Goal: Information Seeking & Learning: Find specific fact

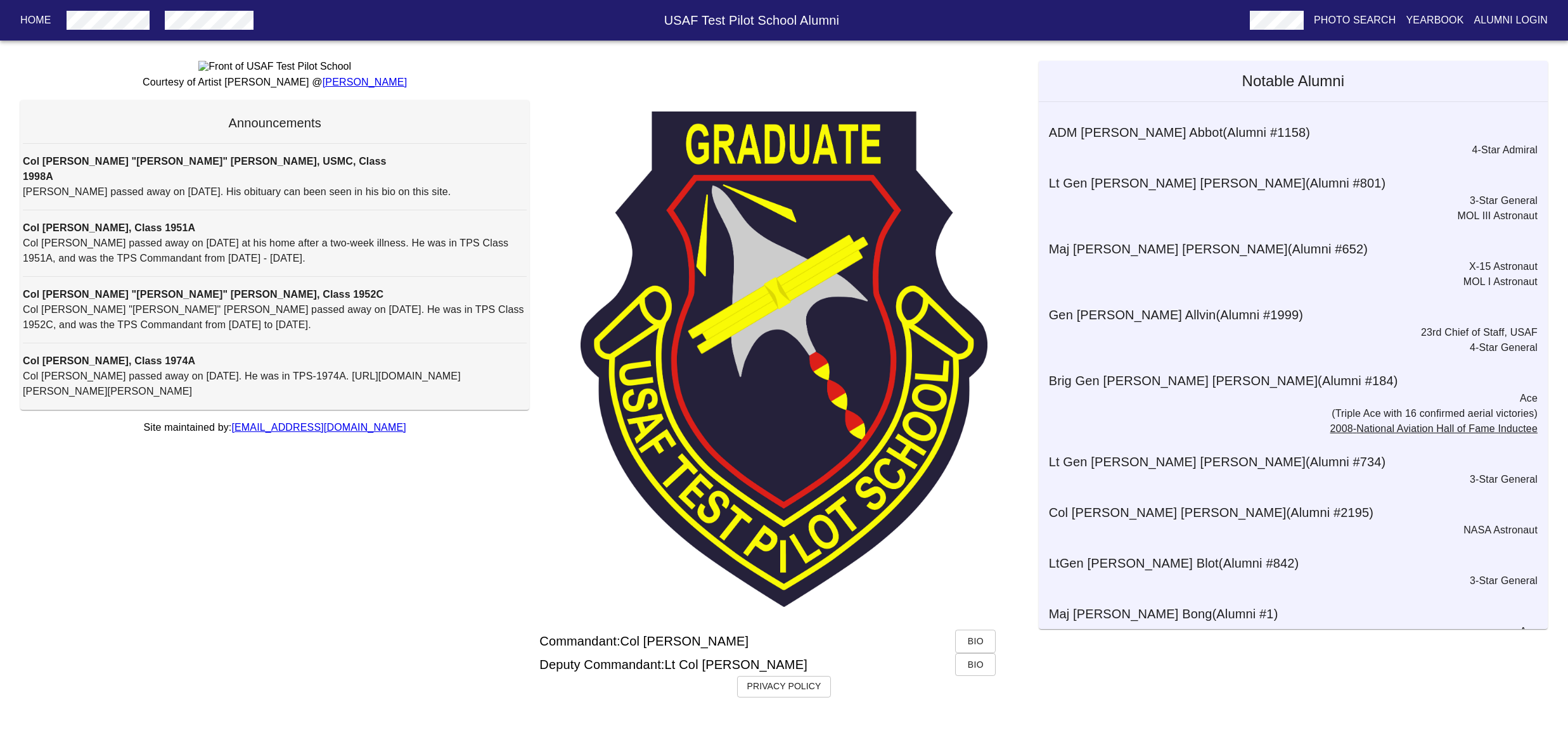
click at [1524, 18] on p "Alumni Login" at bounding box center [1510, 20] width 74 height 15
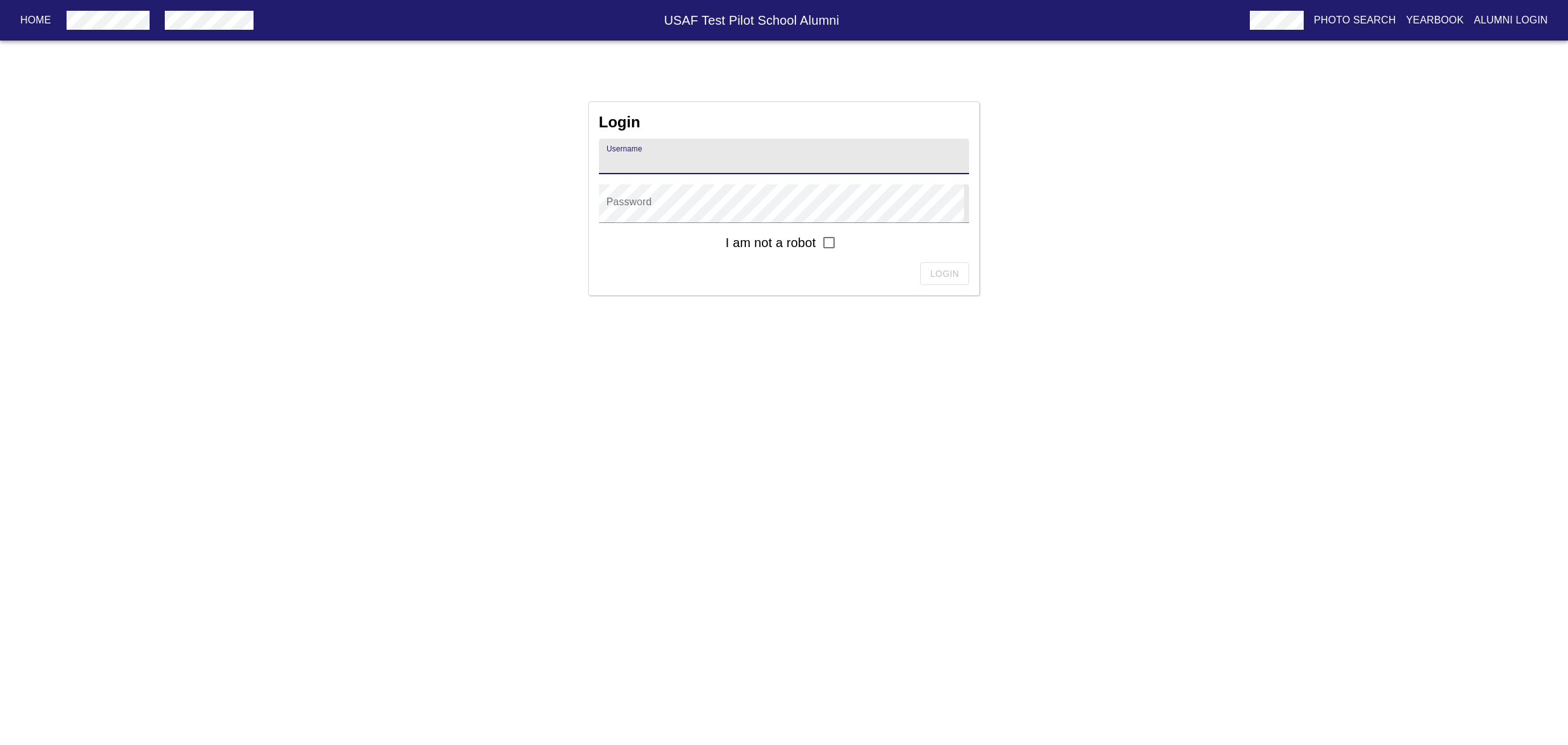
type input "[PERSON_NAME].[PERSON_NAME].1982A"
click at [842, 256] on input "checkbox" at bounding box center [828, 242] width 27 height 27
checkbox input "true"
click at [942, 286] on div "Login" at bounding box center [784, 274] width 371 height 24
click at [936, 282] on span "Login" at bounding box center [945, 274] width 29 height 16
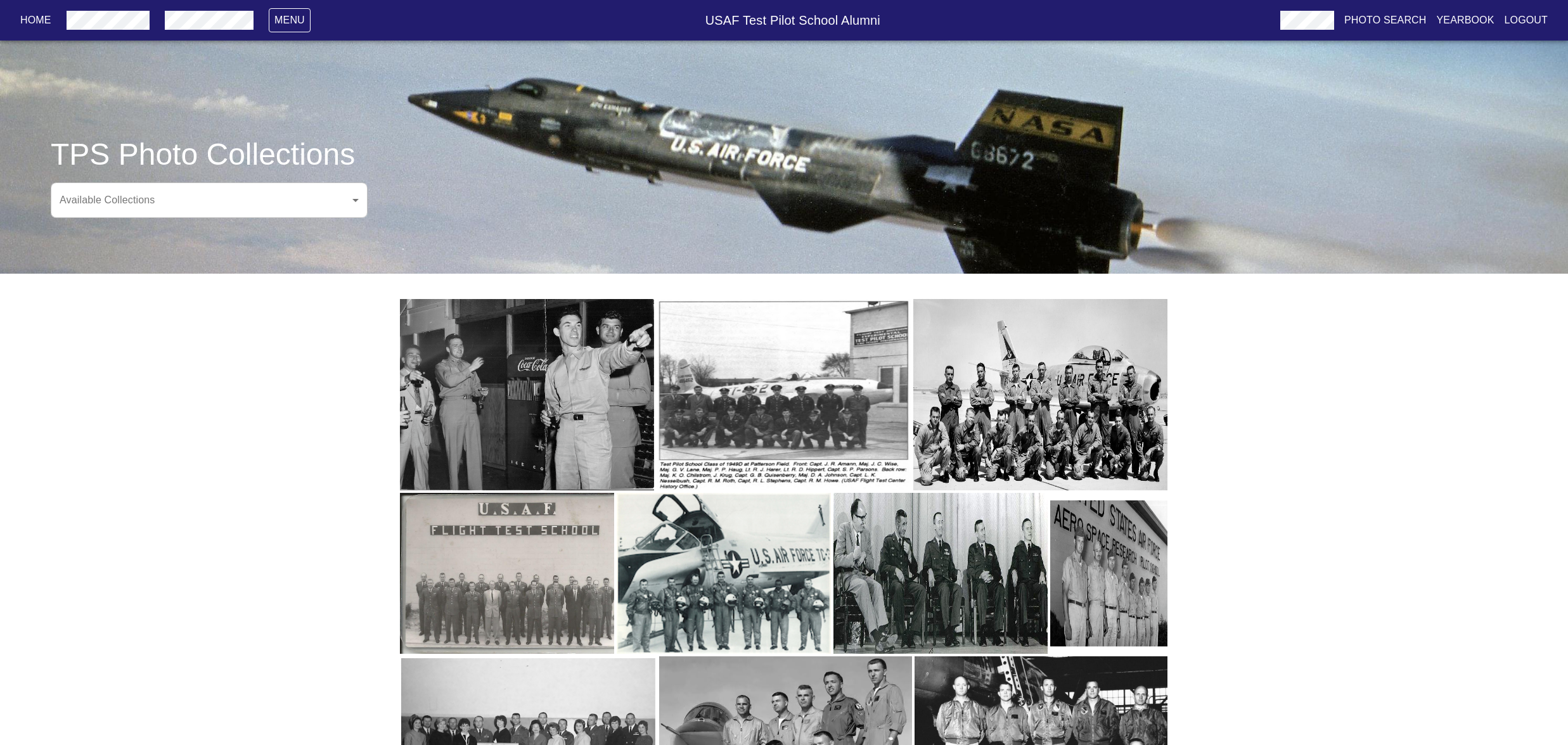
click at [363, 244] on body "Home Menu USAF Test Pilot School Alumni Photo Search Yearbook Logout TPS Photo …" at bounding box center [784, 436] width 1568 height 831
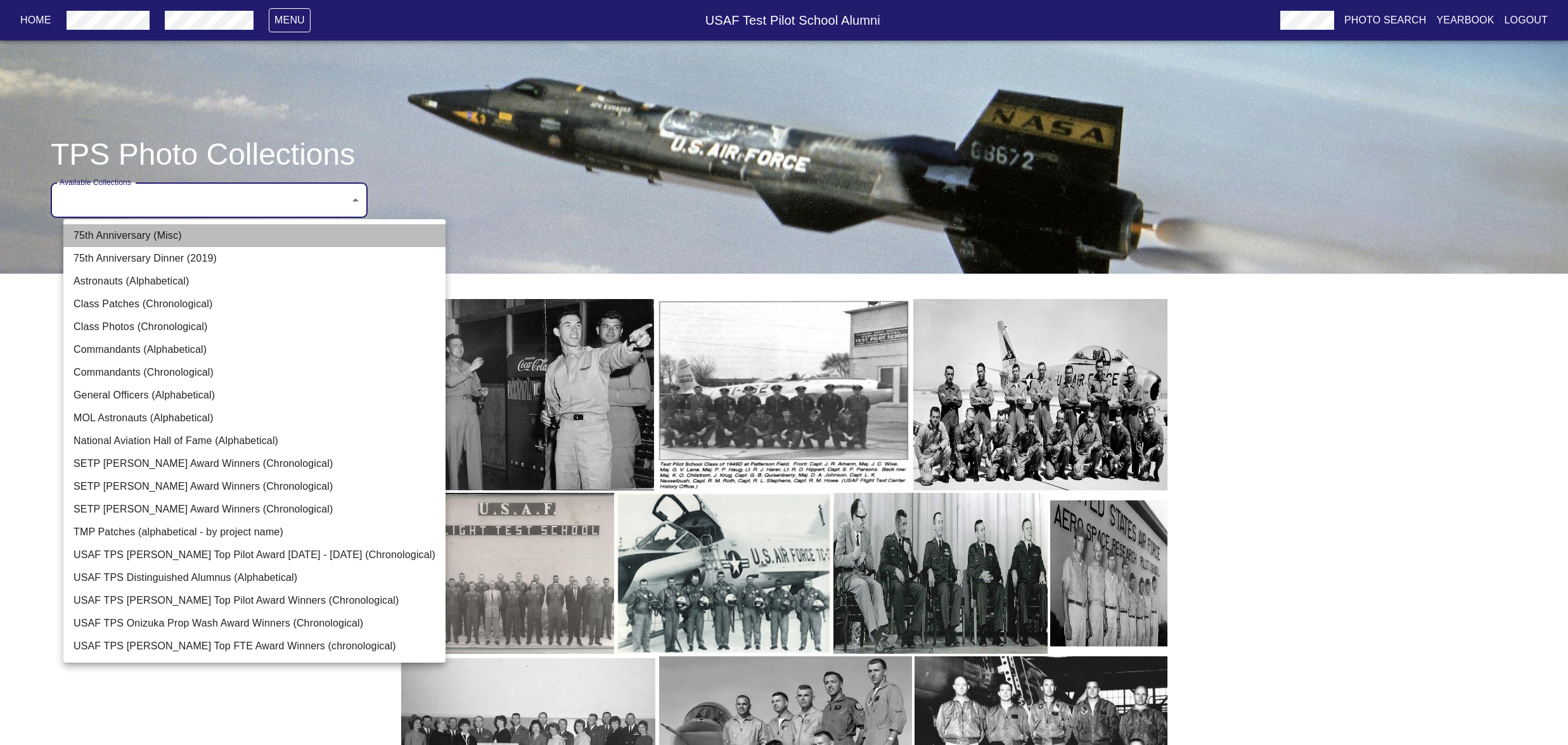
click at [173, 233] on li "75th Anniversary (Misc)" at bounding box center [254, 235] width 382 height 23
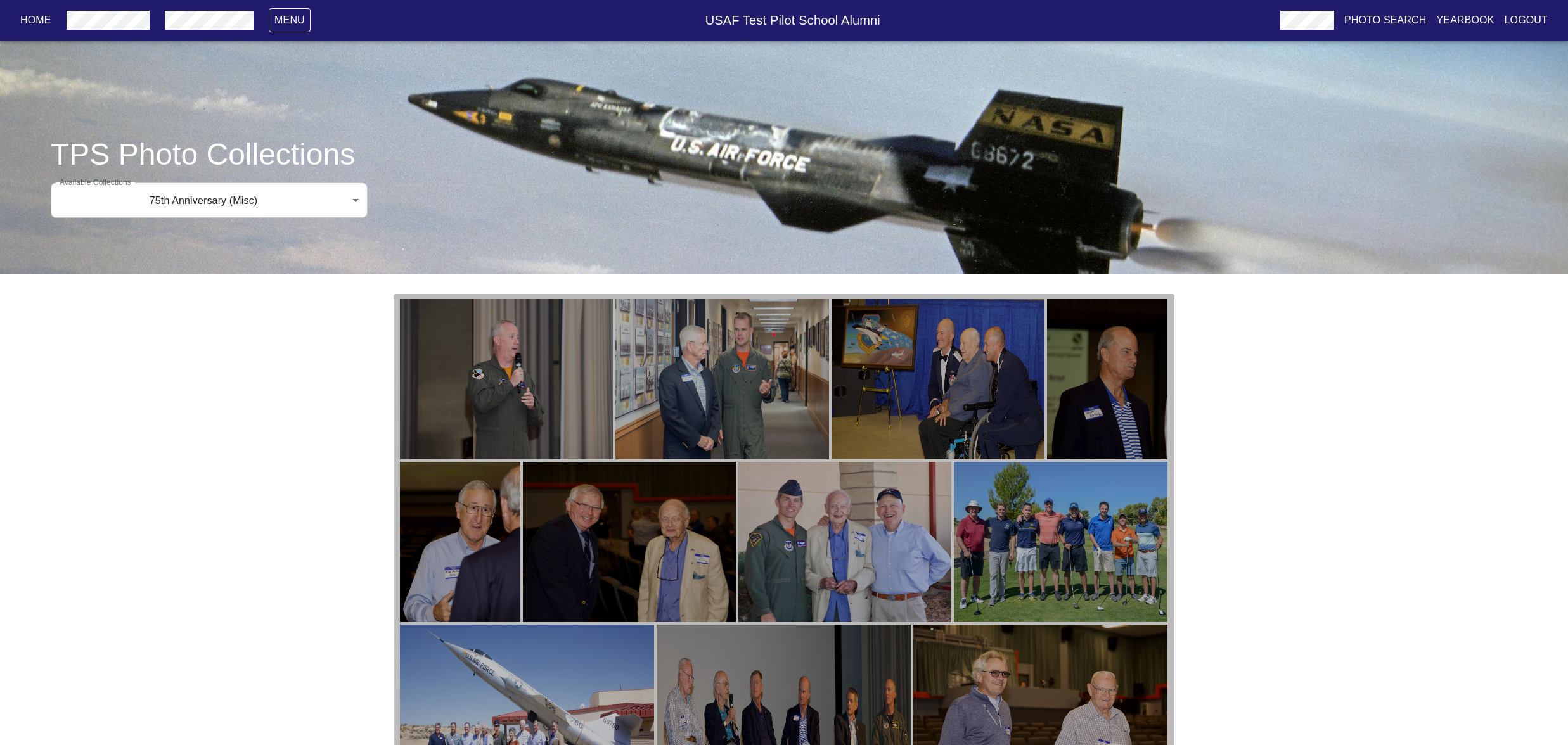
click at [745, 459] on img "button" at bounding box center [722, 378] width 213 height 160
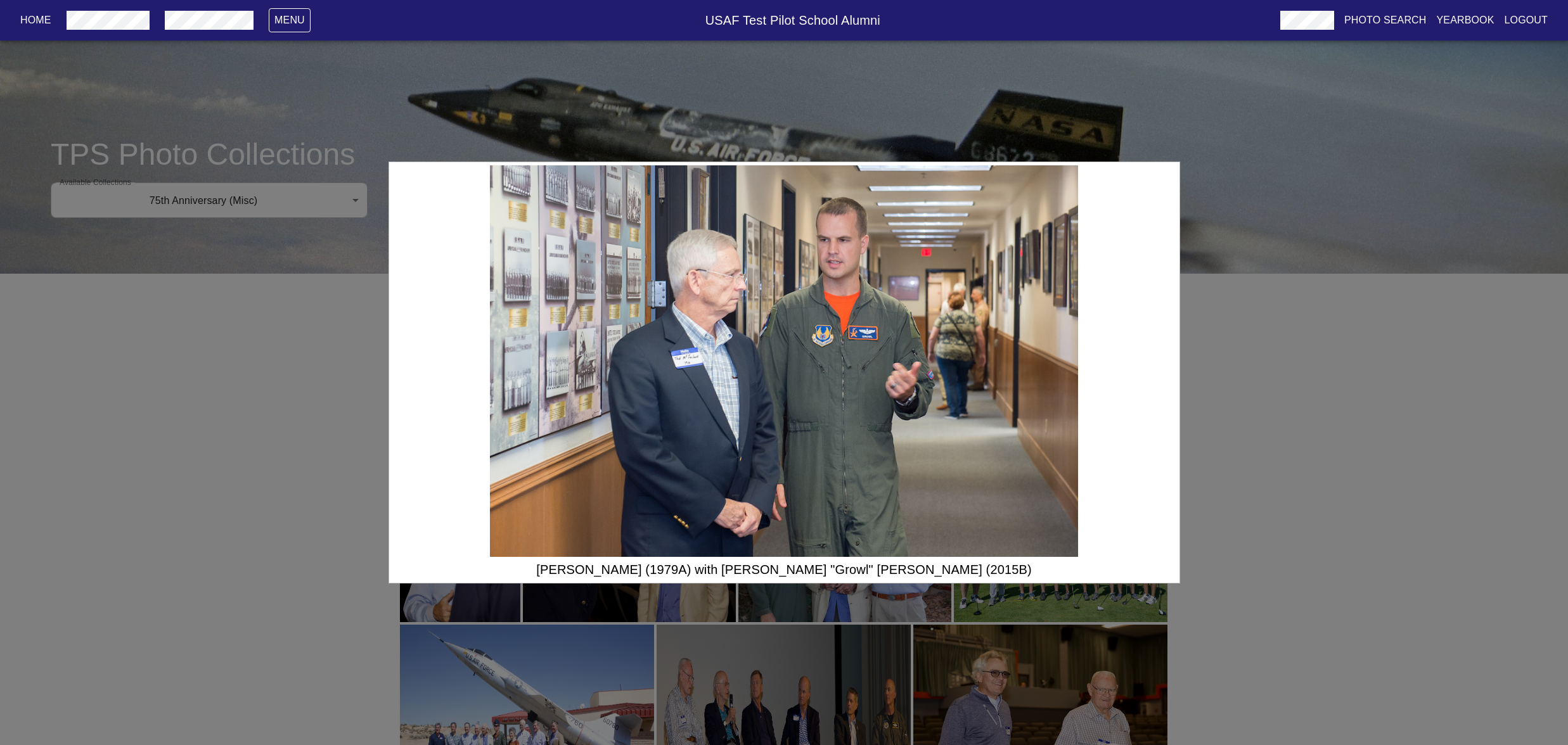
click at [1298, 392] on div "[PERSON_NAME] (1979A) with [PERSON_NAME] "Growl" [PERSON_NAME] (2015B)" at bounding box center [784, 372] width 1568 height 745
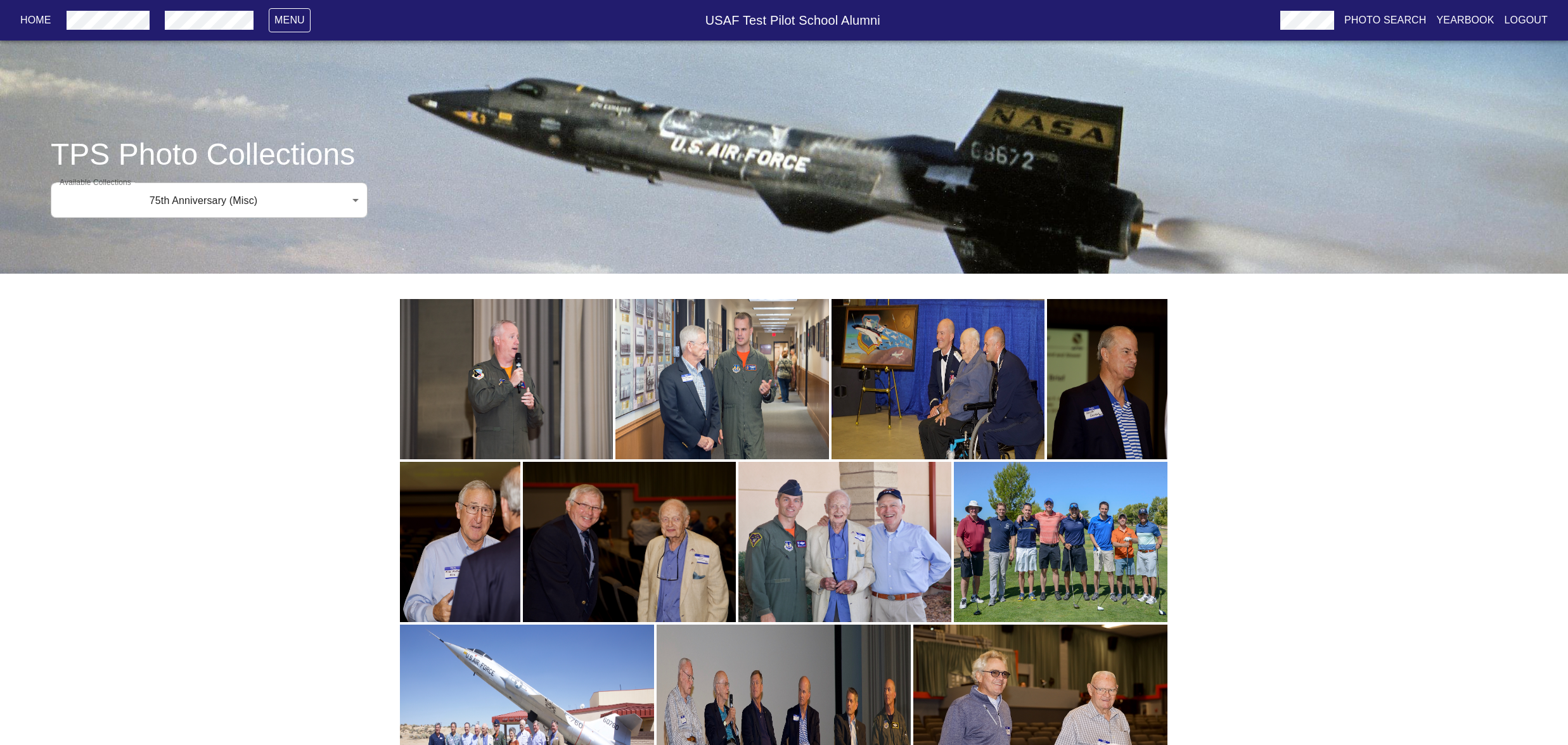
click at [967, 453] on img "button" at bounding box center [938, 378] width 213 height 160
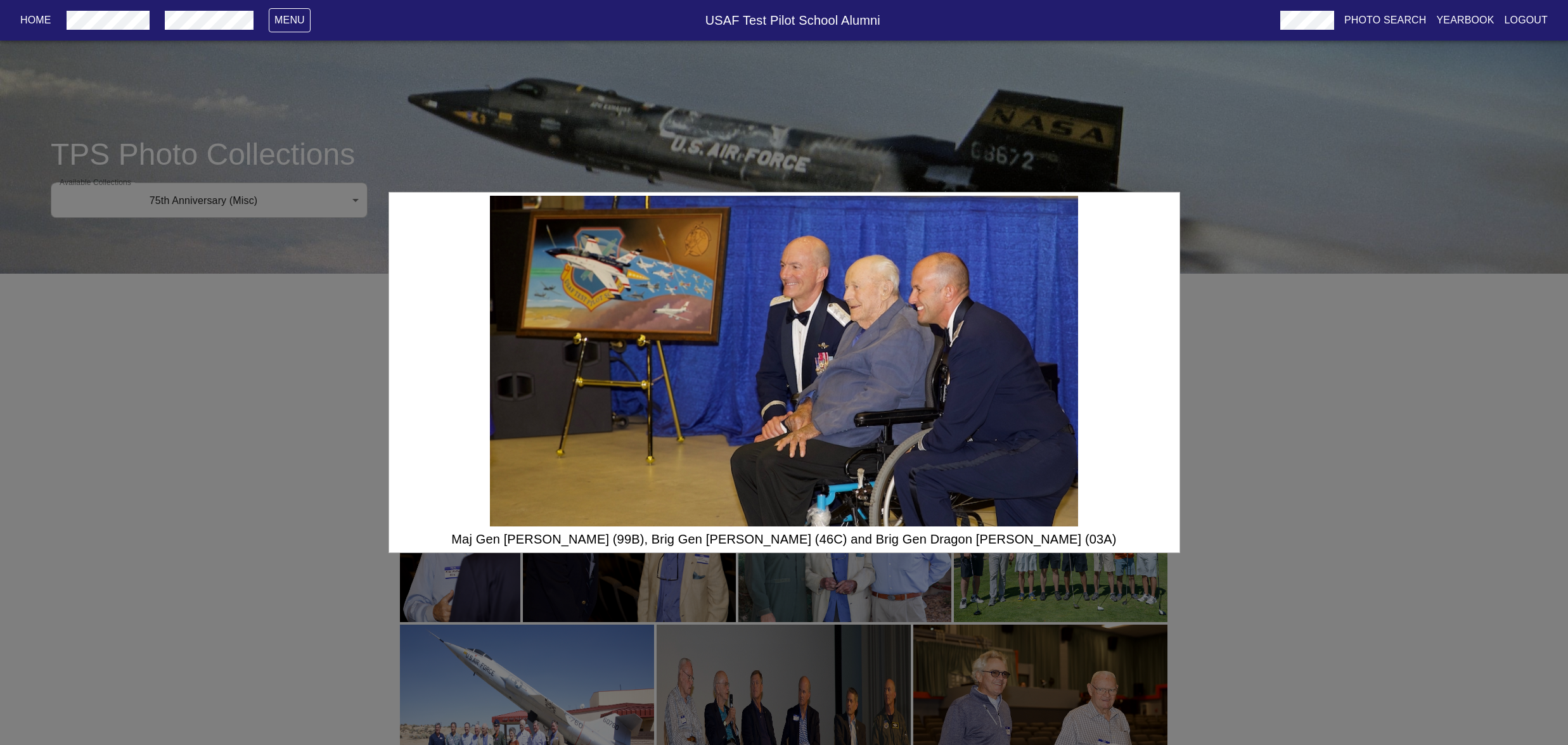
click at [1256, 469] on div "Maj Gen [PERSON_NAME] (99B), Brig Gen [PERSON_NAME] (46C) and Brig Gen Dragon […" at bounding box center [784, 372] width 1568 height 745
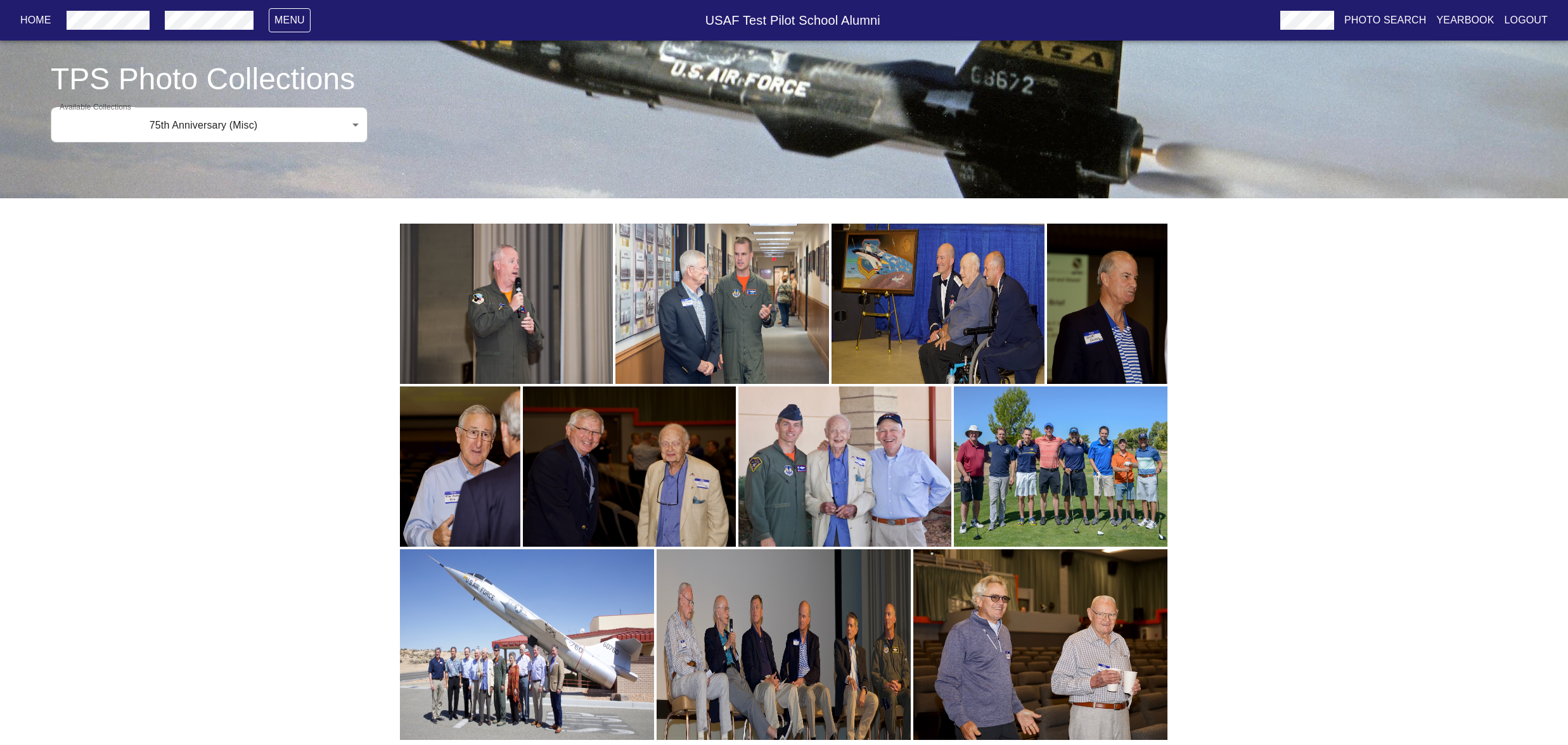
scroll to position [149, 0]
click at [802, 465] on img "button" at bounding box center [845, 466] width 213 height 160
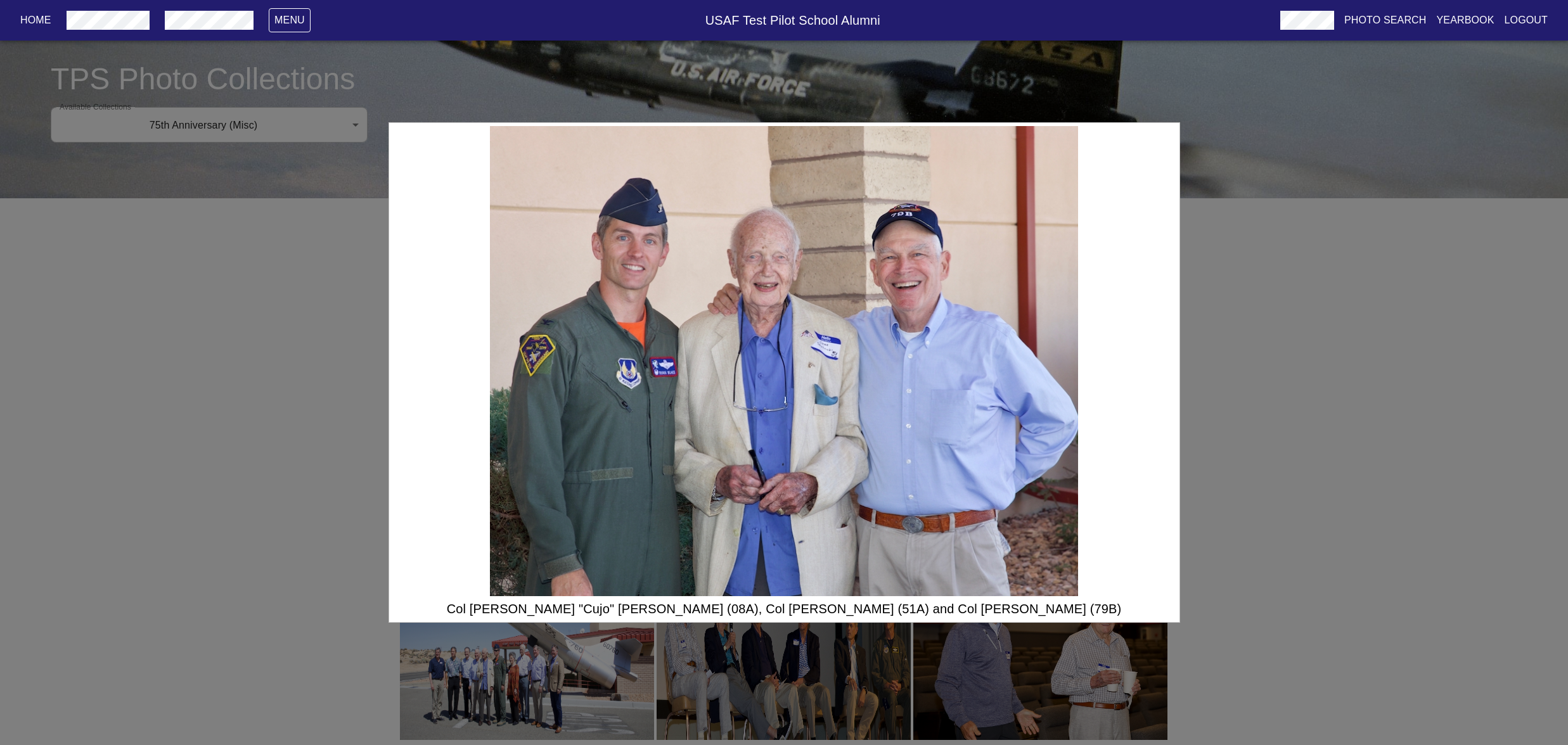
click at [1262, 512] on div "Col [PERSON_NAME] "Cujo" [PERSON_NAME] (08A), Col [PERSON_NAME] (51A) and Col […" at bounding box center [784, 372] width 1568 height 745
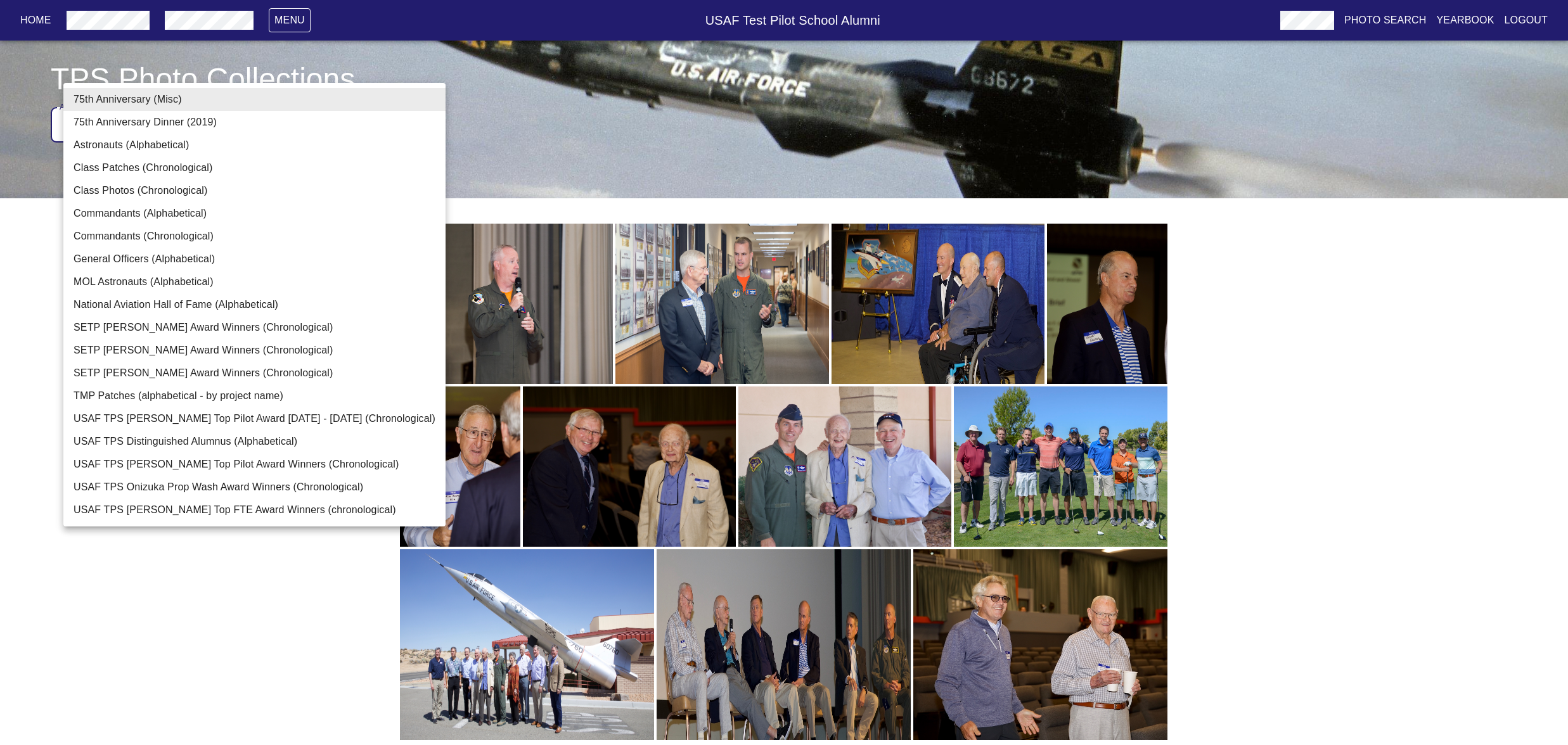
click at [364, 99] on body "Home Menu USAF Test Pilot School Alumni Photo Search Yearbook Logout TPS Photo …" at bounding box center [784, 345] width 1568 height 800
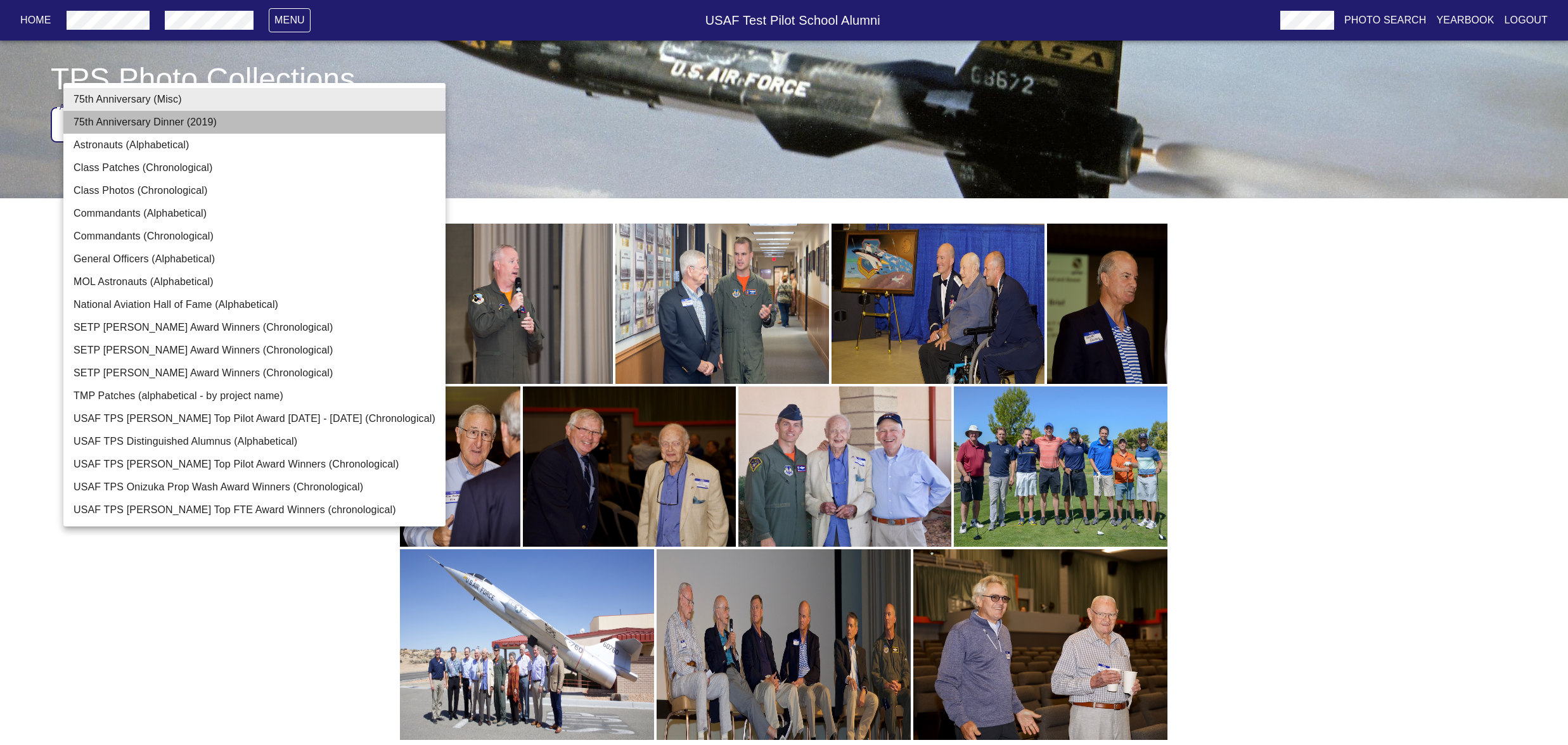
click at [254, 127] on li "75th Anniversary Dinner (2019)" at bounding box center [254, 122] width 382 height 23
type input "75th Anniversary Dinner (2019)"
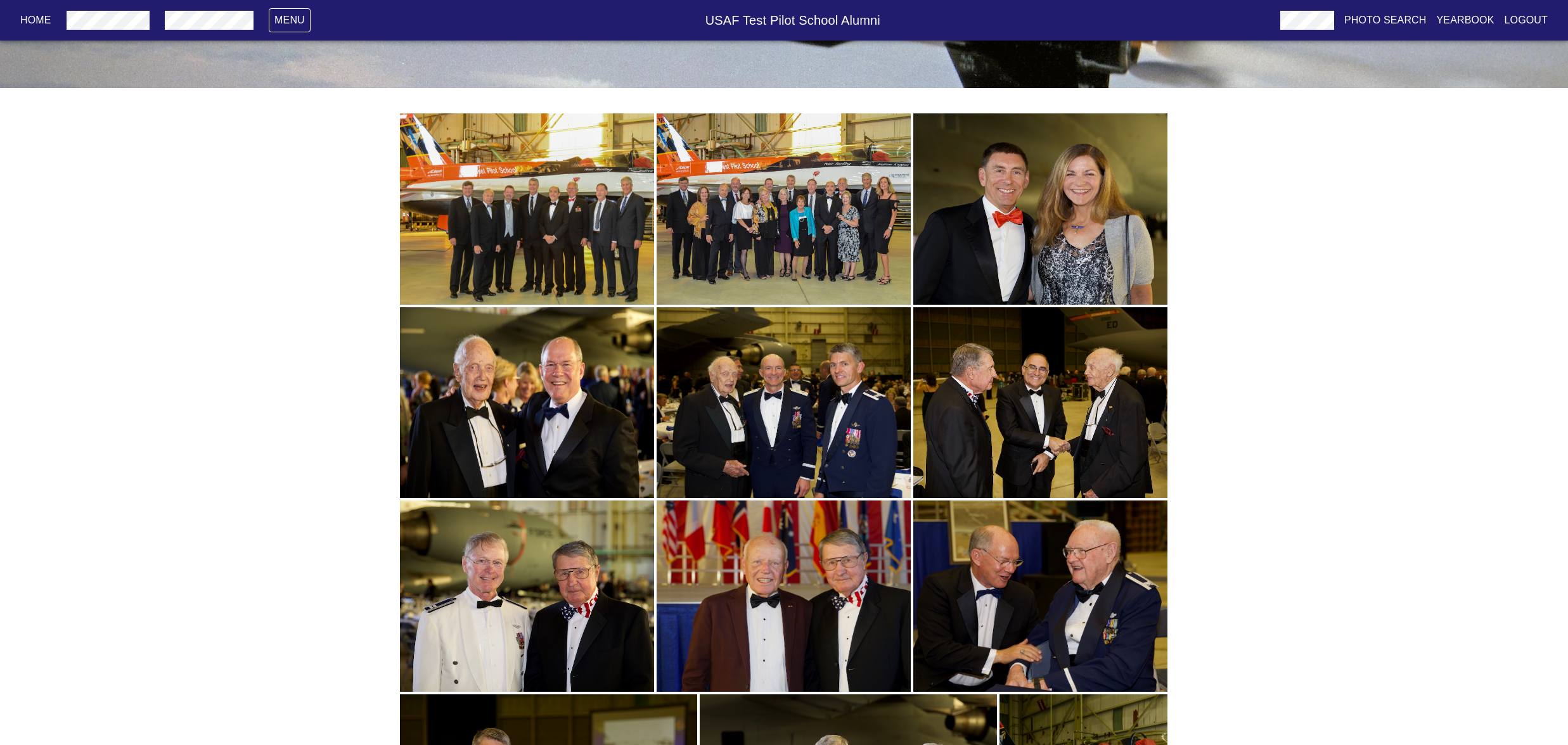
scroll to position [0, 0]
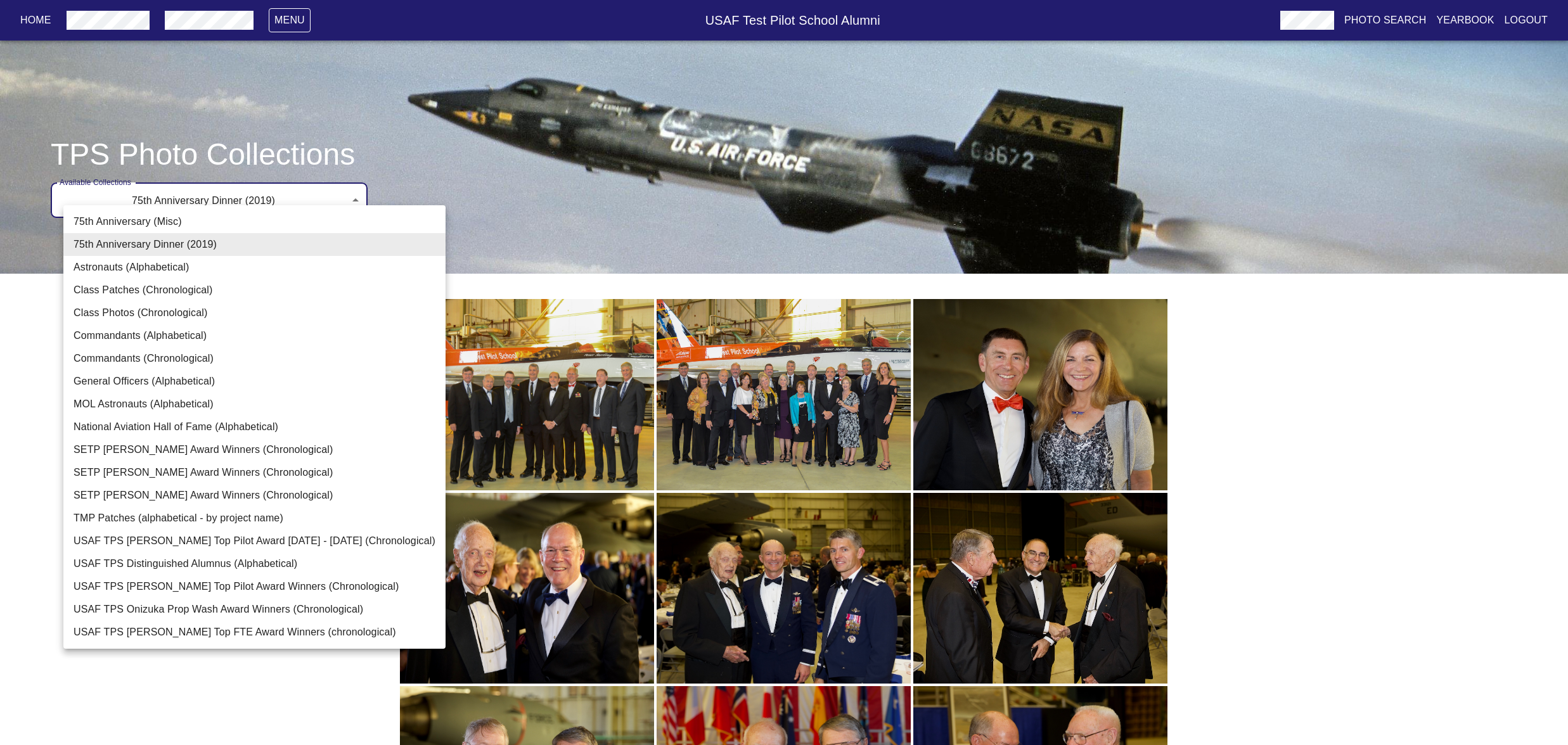
click at [367, 252] on body "Home Menu USAF Test Pilot School Alumni Photo Search Yearbook Logout TPS Photo …" at bounding box center [784, 661] width 1568 height 1282
click at [668, 221] on div at bounding box center [784, 372] width 1568 height 745
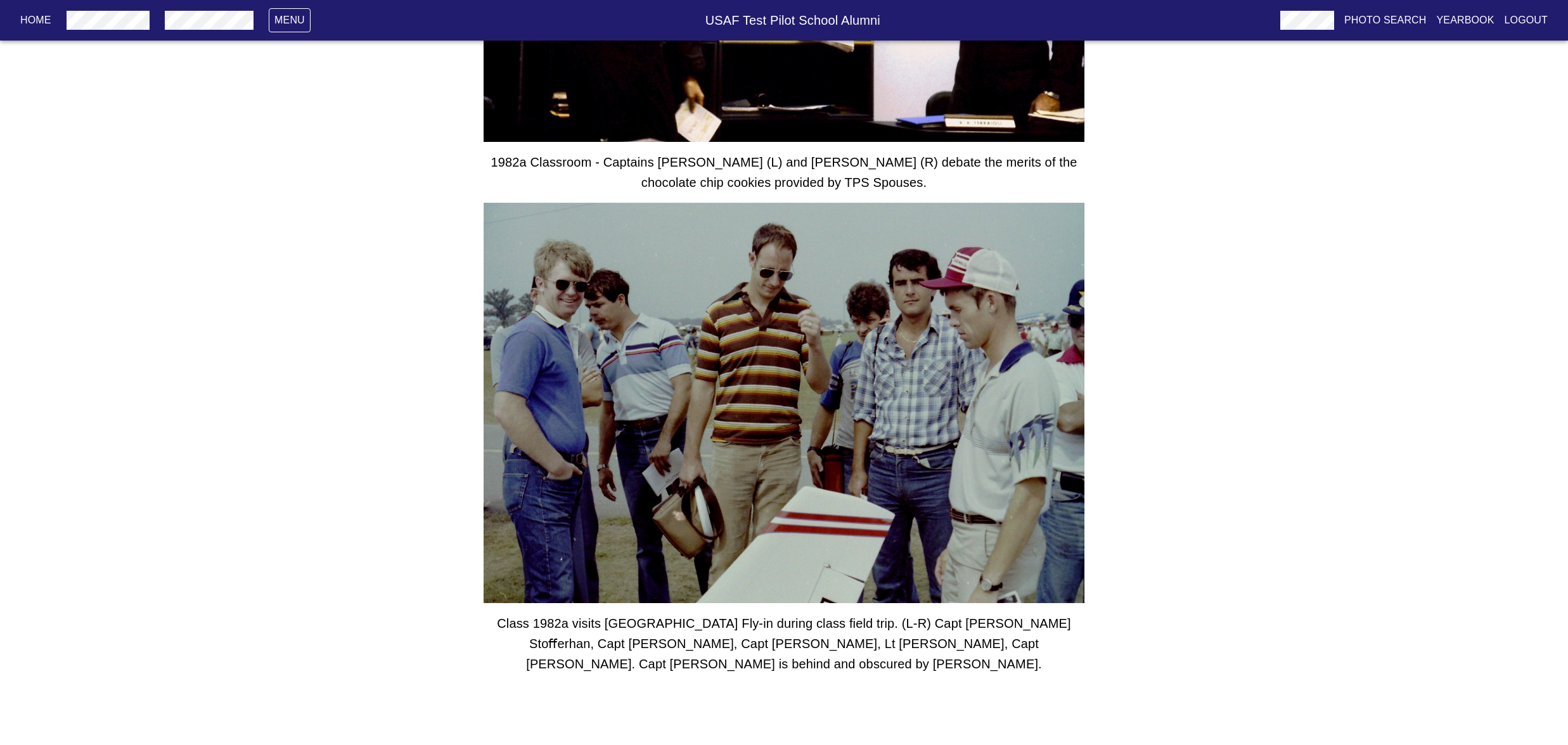
scroll to position [1841, 0]
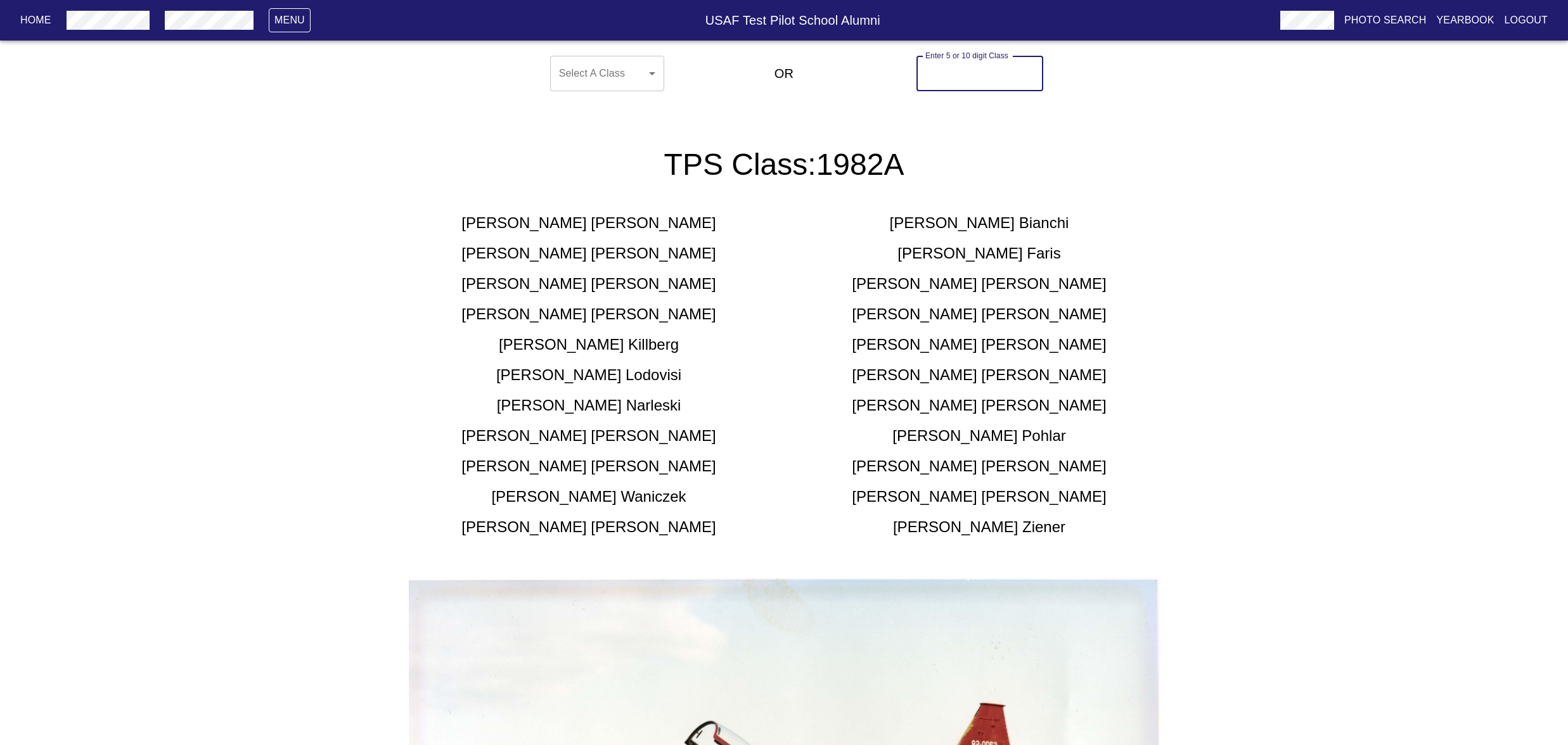
drag, startPoint x: 937, startPoint y: 87, endPoint x: 1059, endPoint y: 86, distance: 122.0
click at [1059, 86] on div "Enter 5 or 10 digit Class Enter 5 or 10 digit Class" at bounding box center [980, 74] width 261 height 46
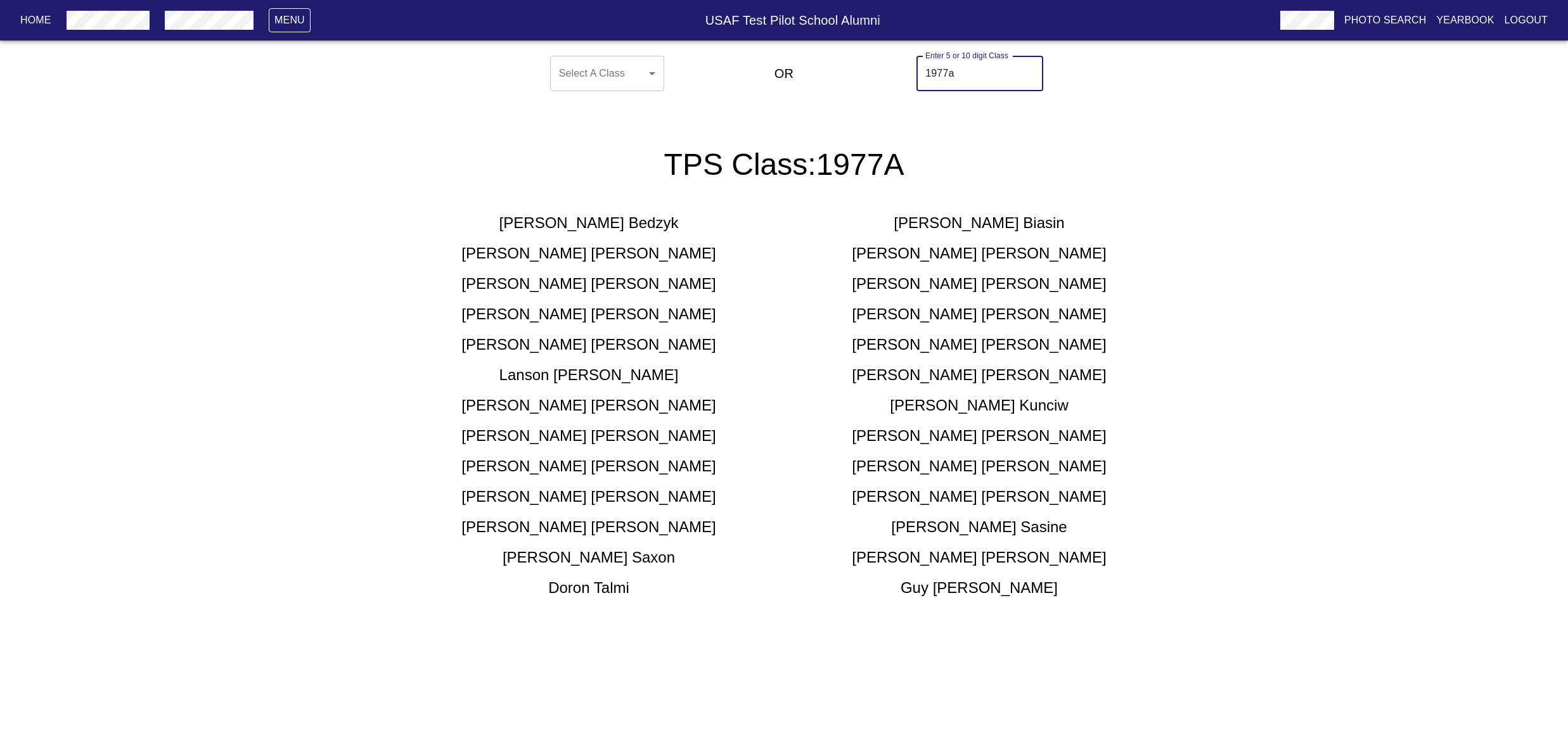
click at [1013, 91] on input "1977a" at bounding box center [980, 73] width 127 height 35
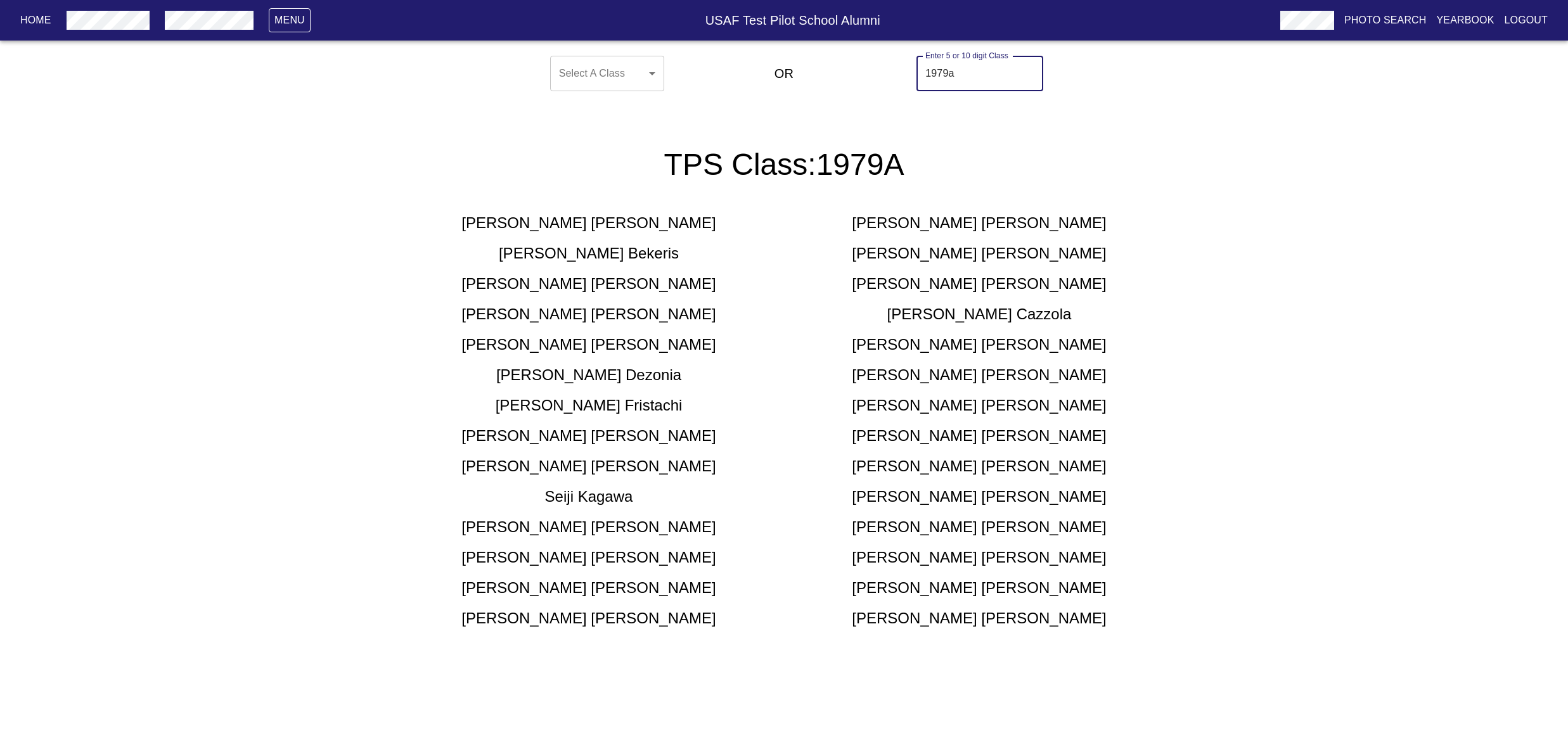
type input "1979a"
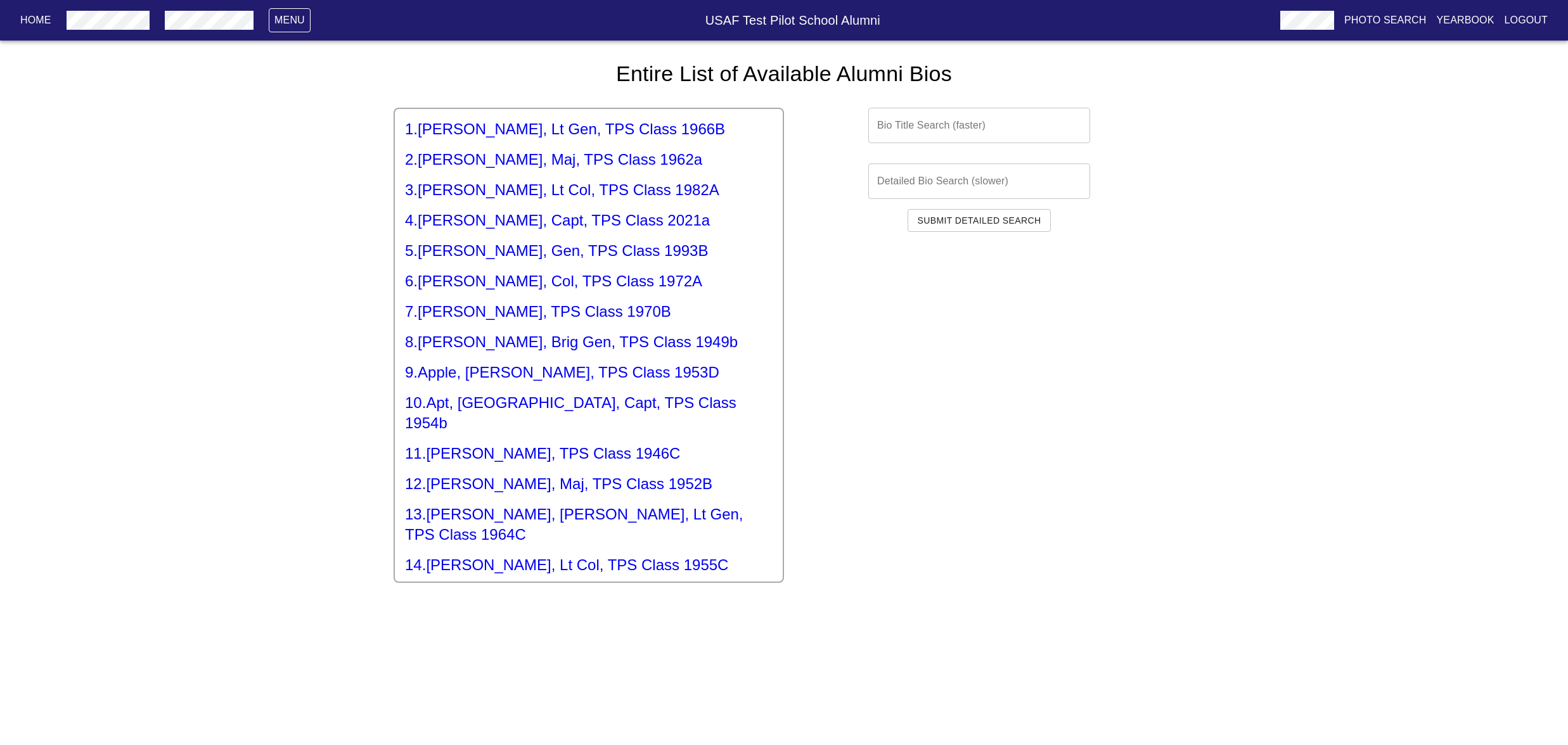
click at [944, 143] on input "text" at bounding box center [979, 125] width 222 height 35
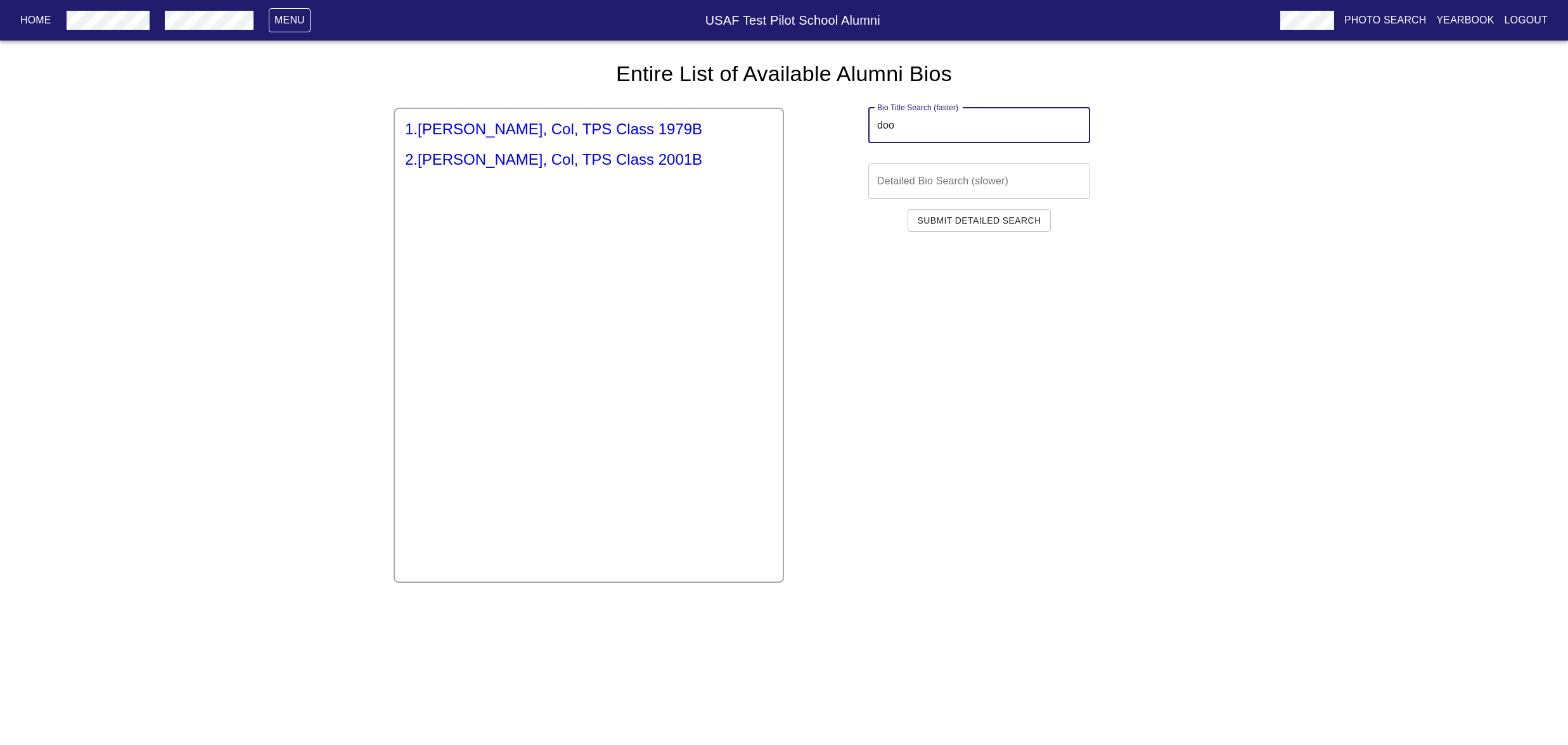
type input "doo"
click at [632, 139] on h5 "1 . [PERSON_NAME], Col, TPS Class 1979B" at bounding box center [588, 129] width 367 height 20
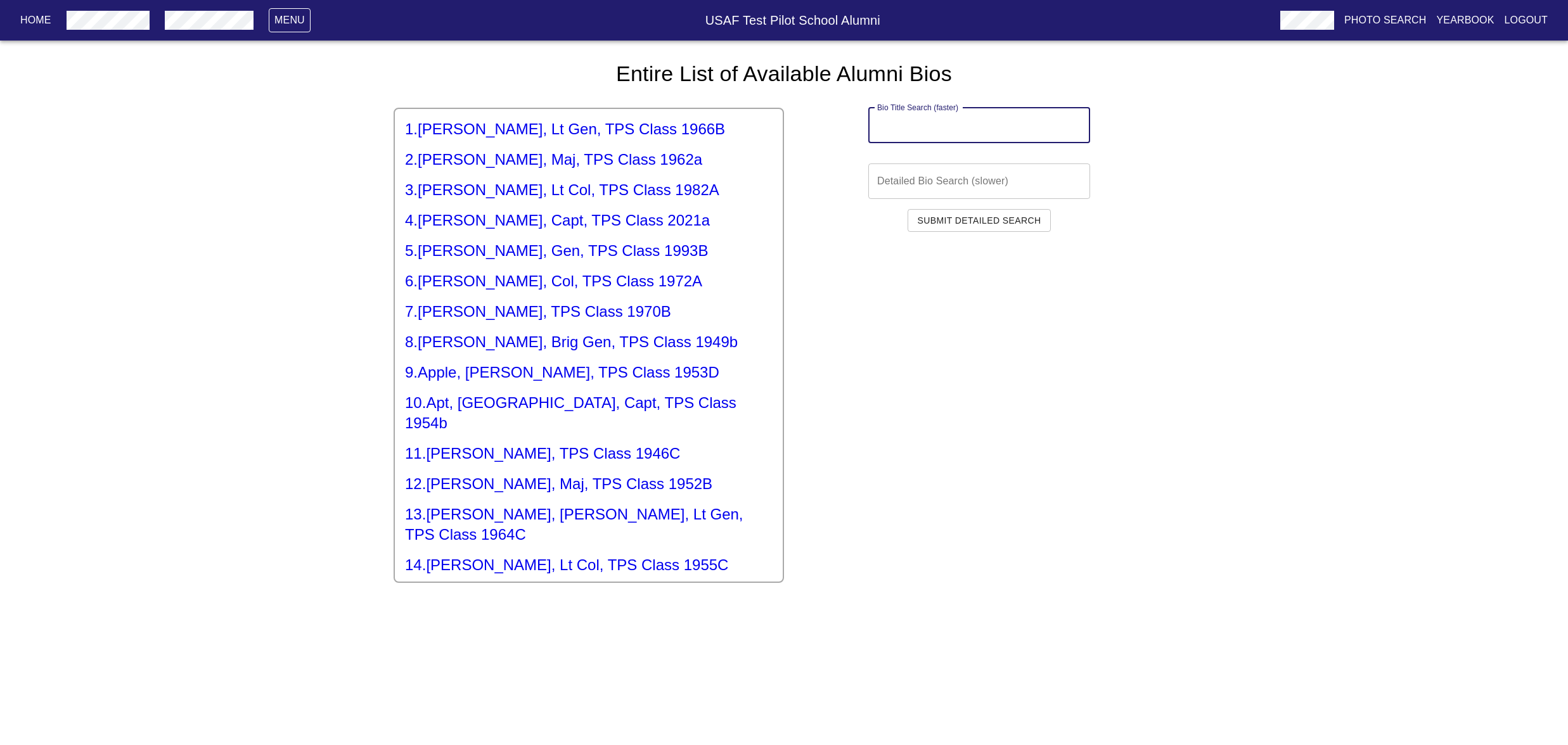
click at [911, 143] on input "text" at bounding box center [979, 125] width 222 height 35
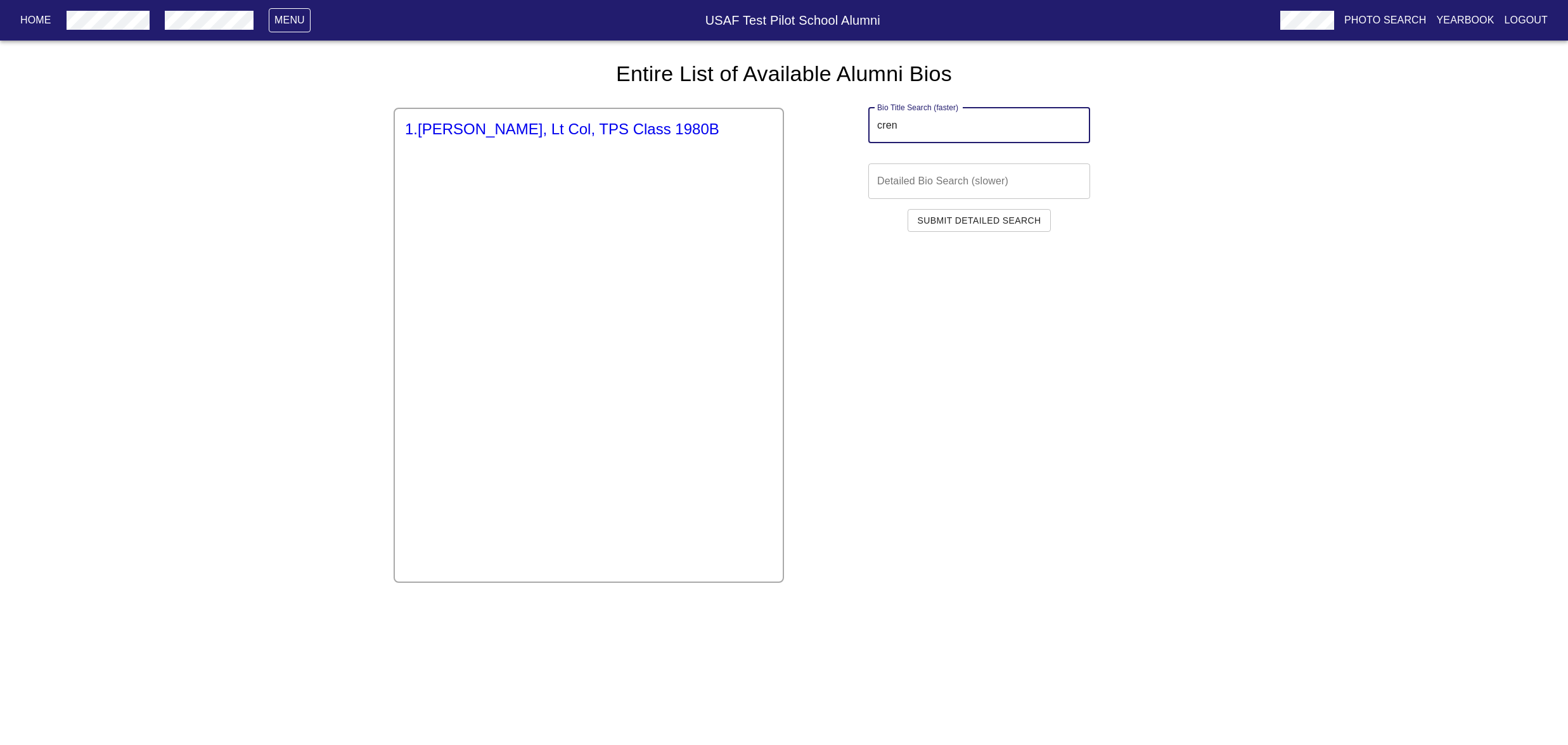
type input "cren"
click at [554, 139] on h5 "1 . [PERSON_NAME], Lt Col, TPS Class 1980B" at bounding box center [588, 129] width 367 height 20
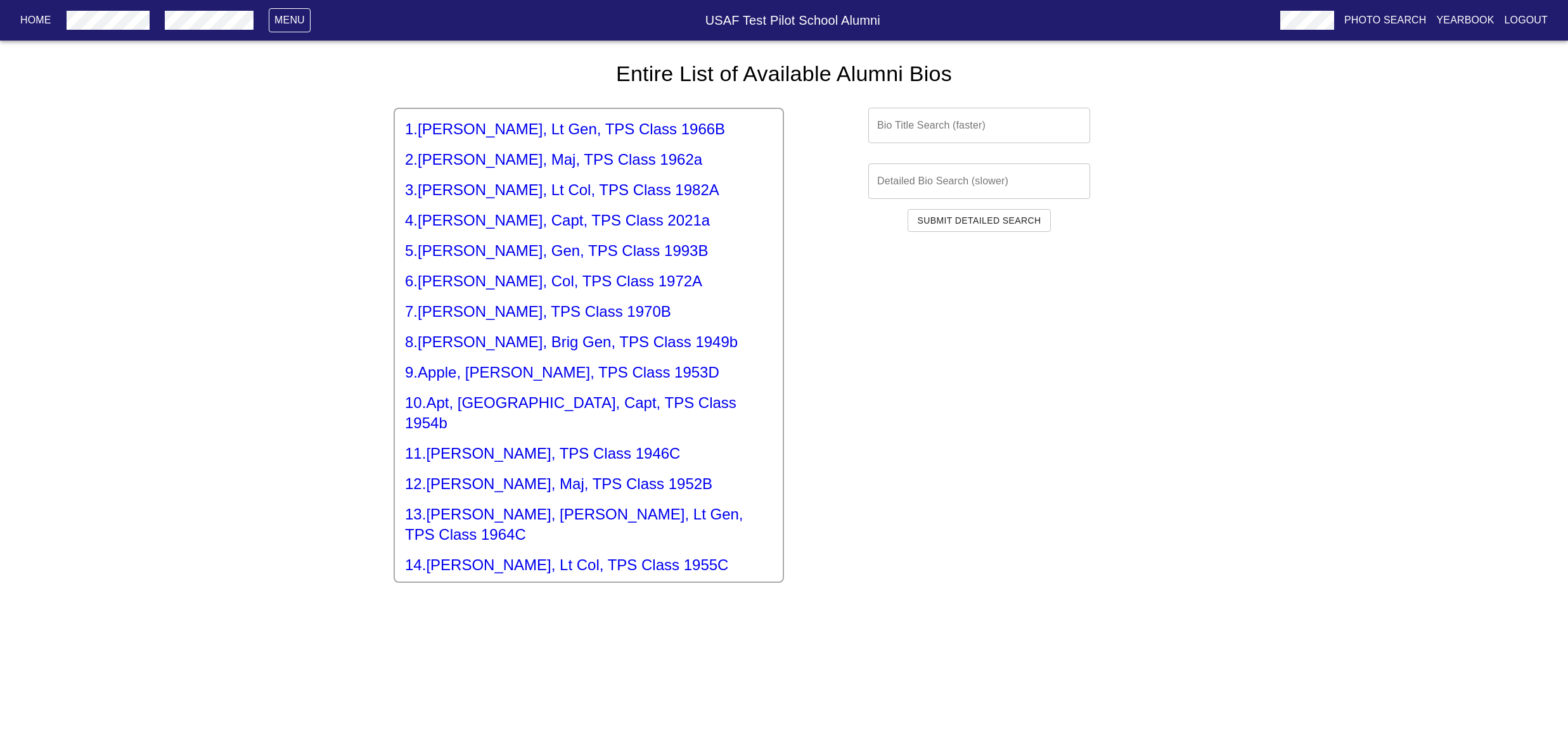
click at [938, 143] on input "text" at bounding box center [979, 125] width 222 height 35
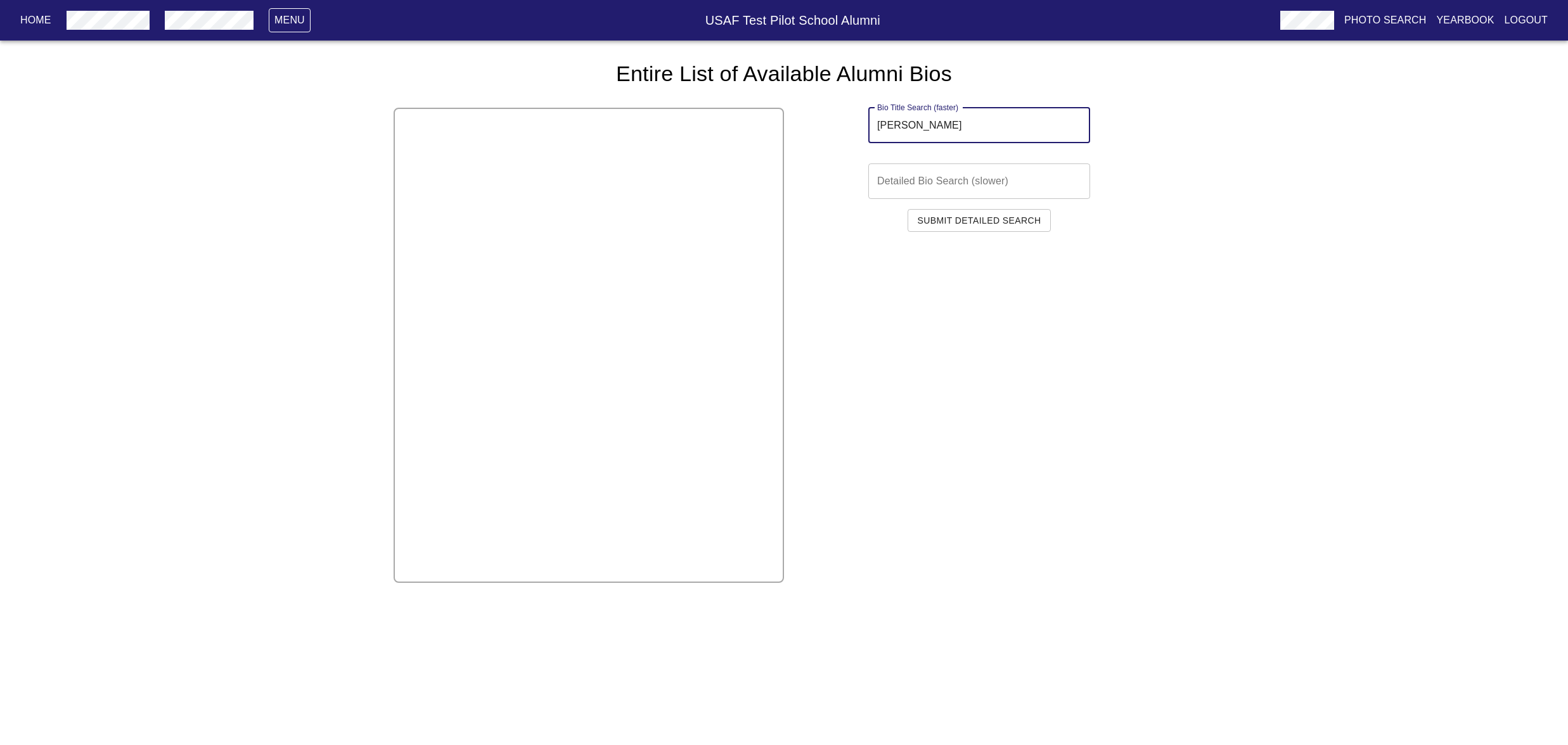
click at [932, 143] on input "[PERSON_NAME]" at bounding box center [979, 125] width 222 height 35
drag, startPoint x: 930, startPoint y: 154, endPoint x: 840, endPoint y: 154, distance: 90.0
click at [840, 143] on div "Bio Title Search (faster) [PERSON_NAME] Bio Title Search (faster)" at bounding box center [979, 125] width 390 height 35
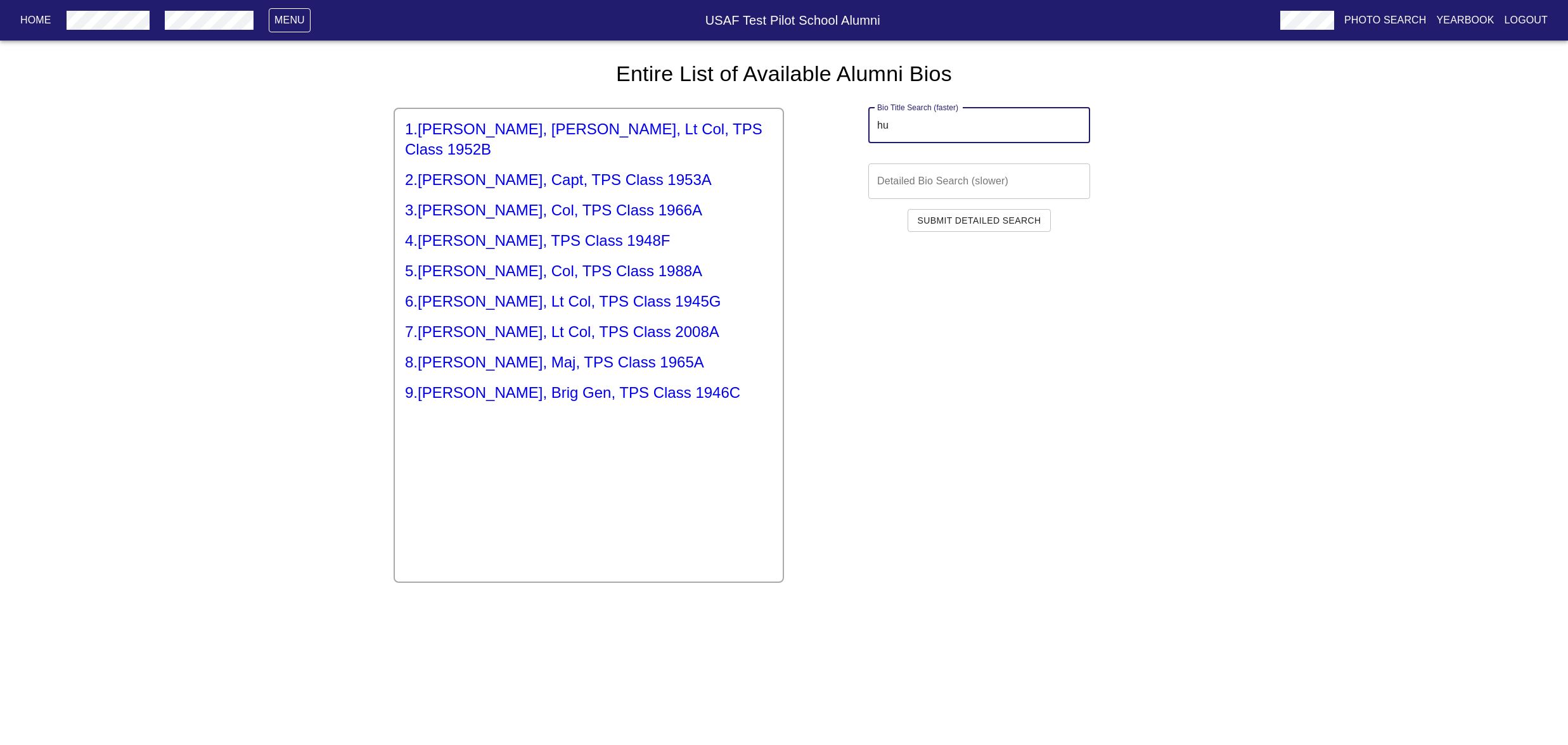
type input "h"
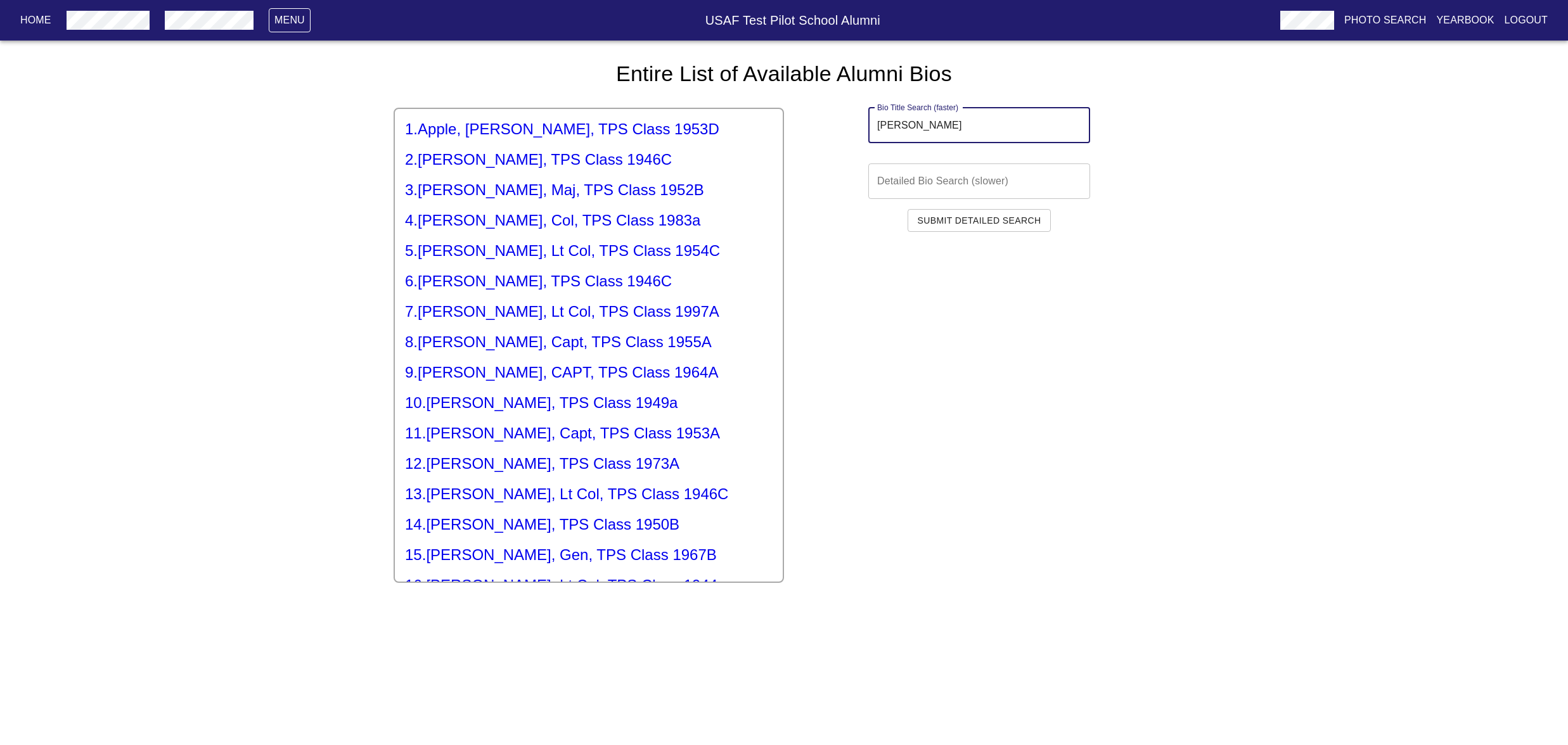
type input "[PERSON_NAME]"
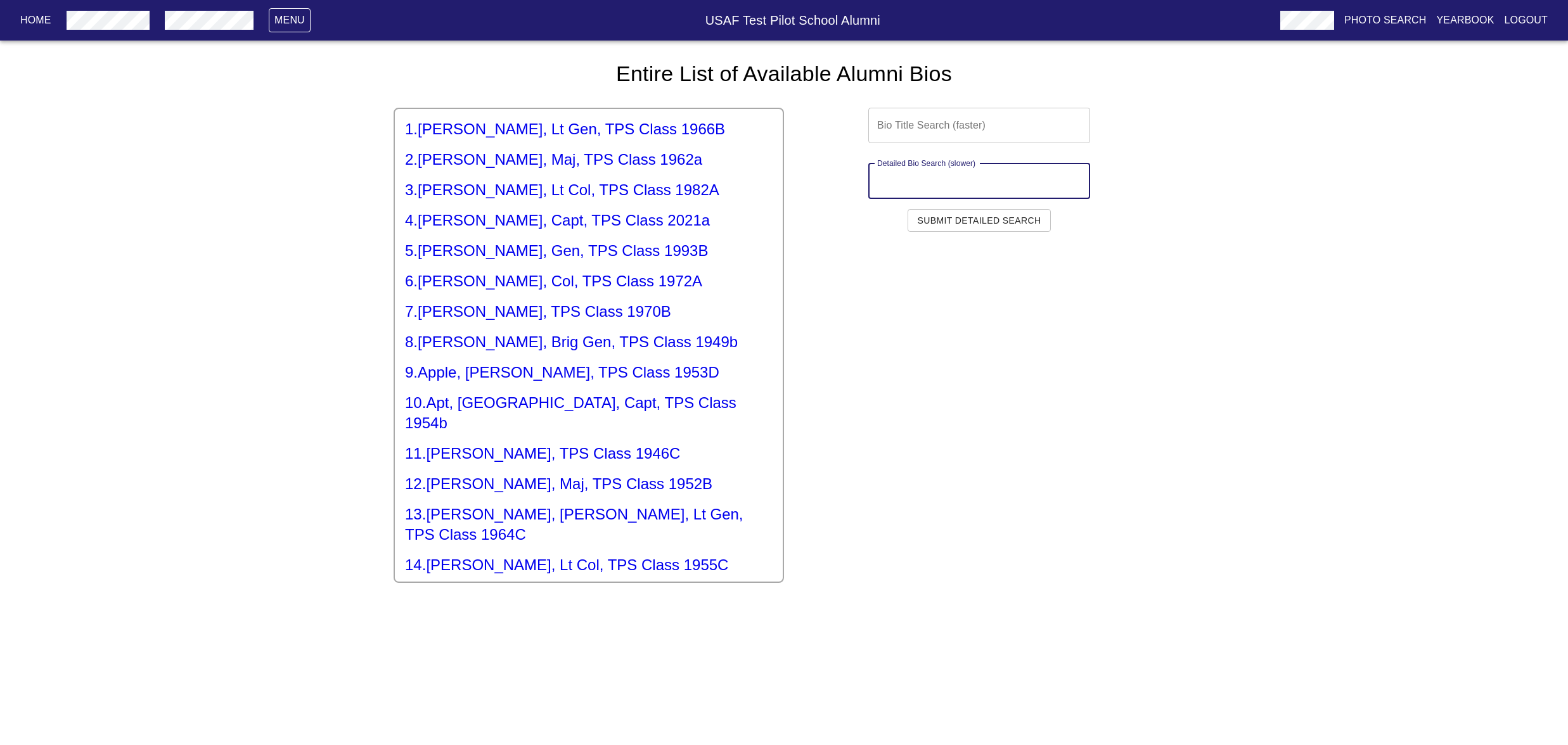
click at [958, 199] on input "text" at bounding box center [979, 181] width 222 height 35
type input "[PERSON_NAME]"
click at [935, 229] on span "Submit Detailed Search" at bounding box center [979, 221] width 124 height 16
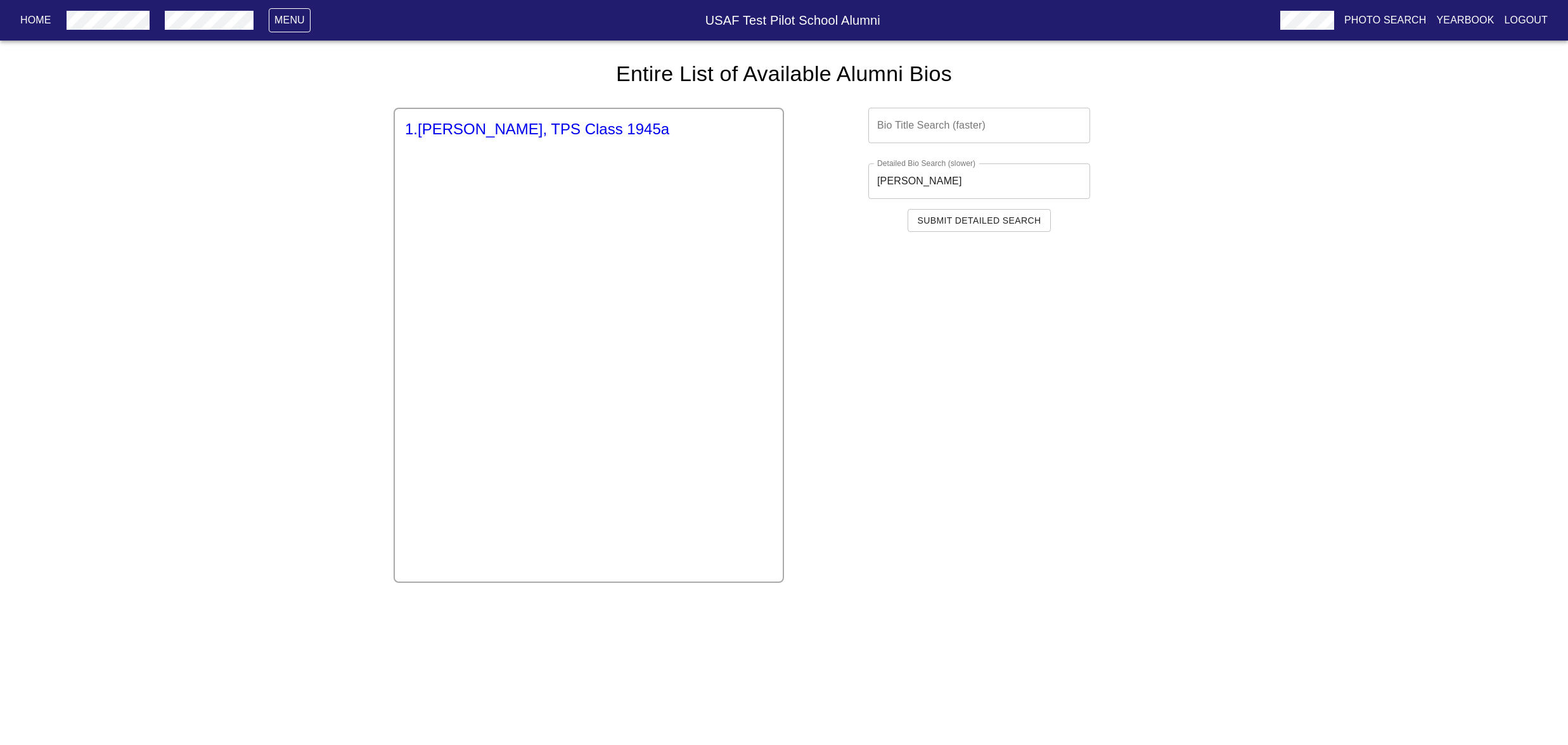
click at [611, 139] on h5 "1 . [PERSON_NAME], TPS Class 1945a" at bounding box center [588, 129] width 367 height 20
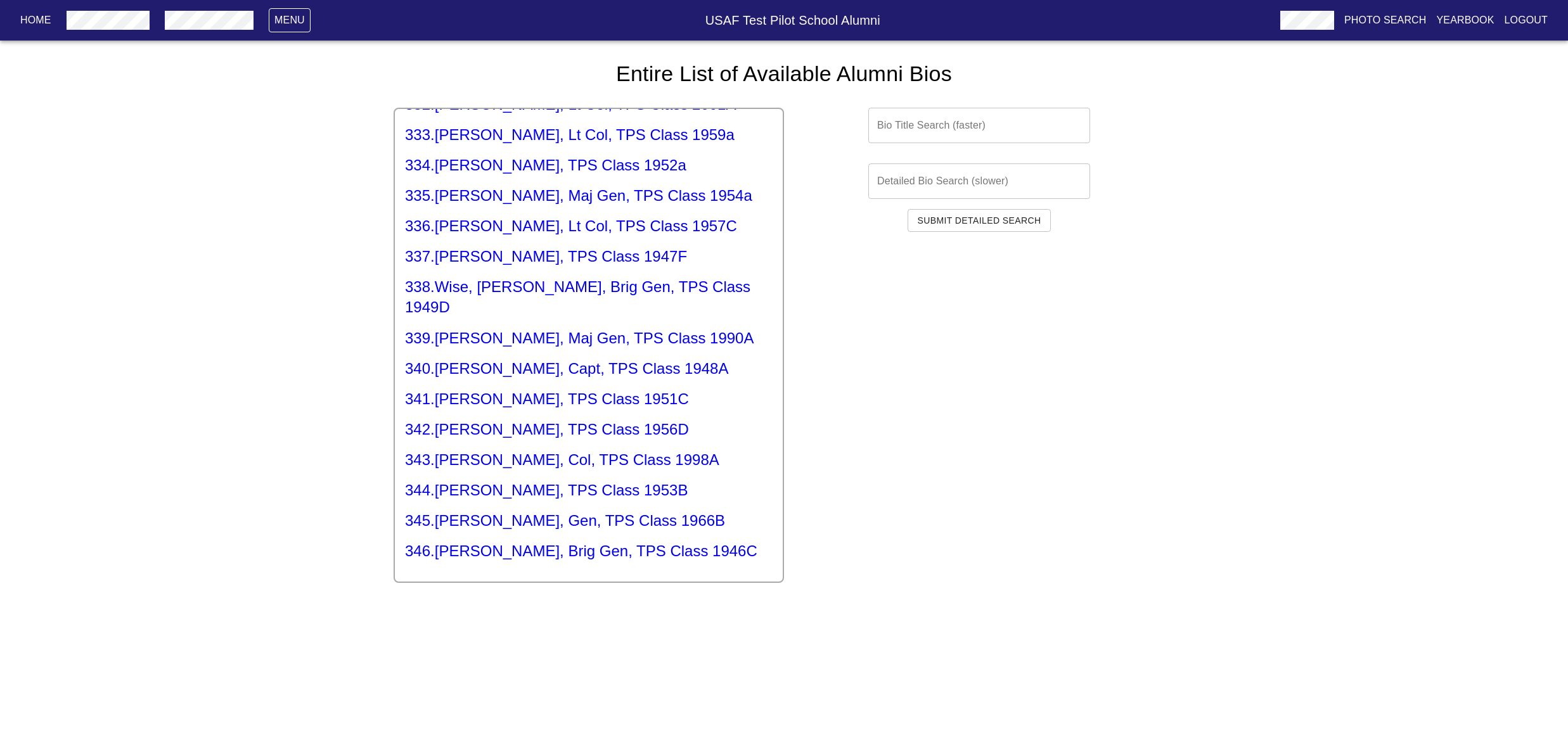
scroll to position [13416, 0]
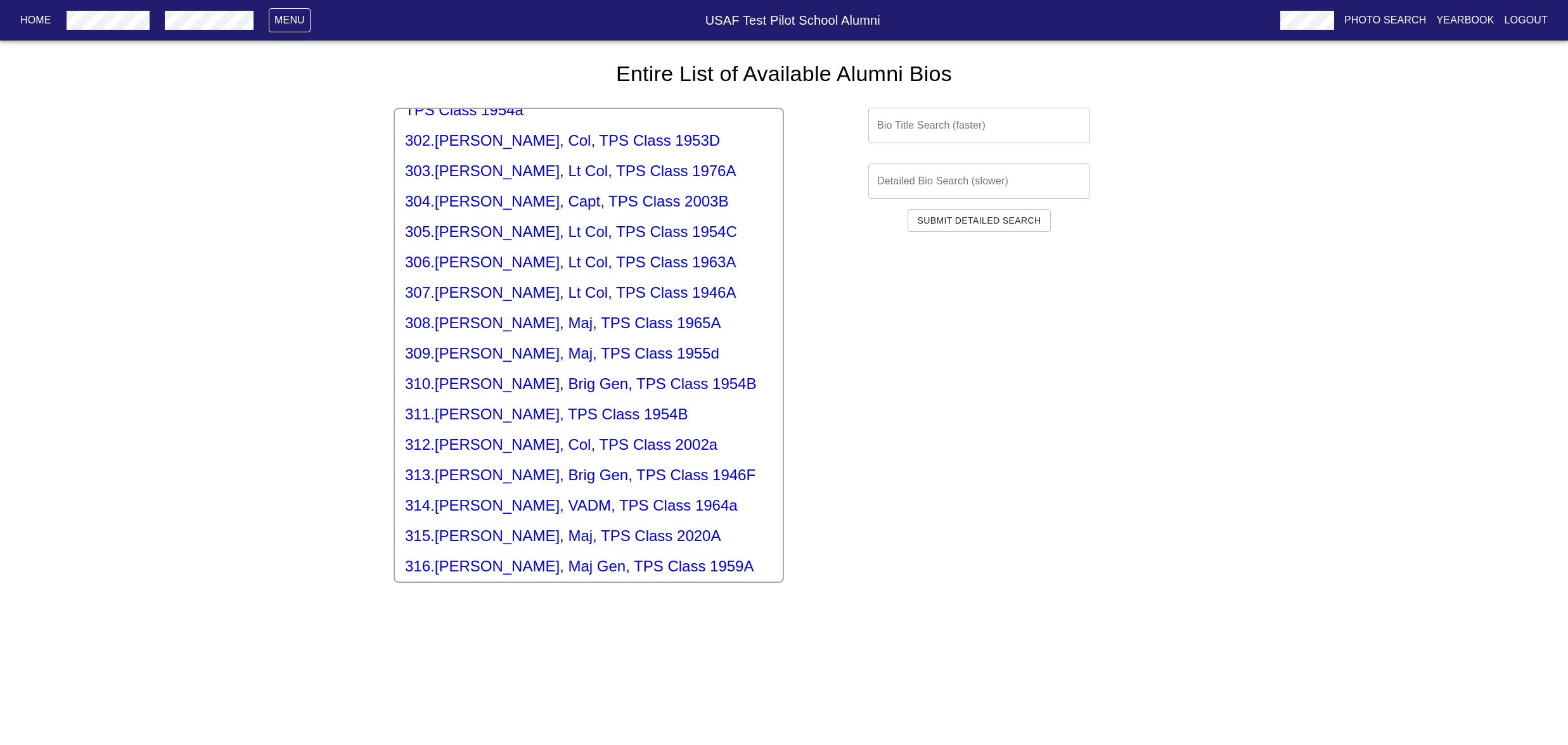
scroll to position [9360, 0]
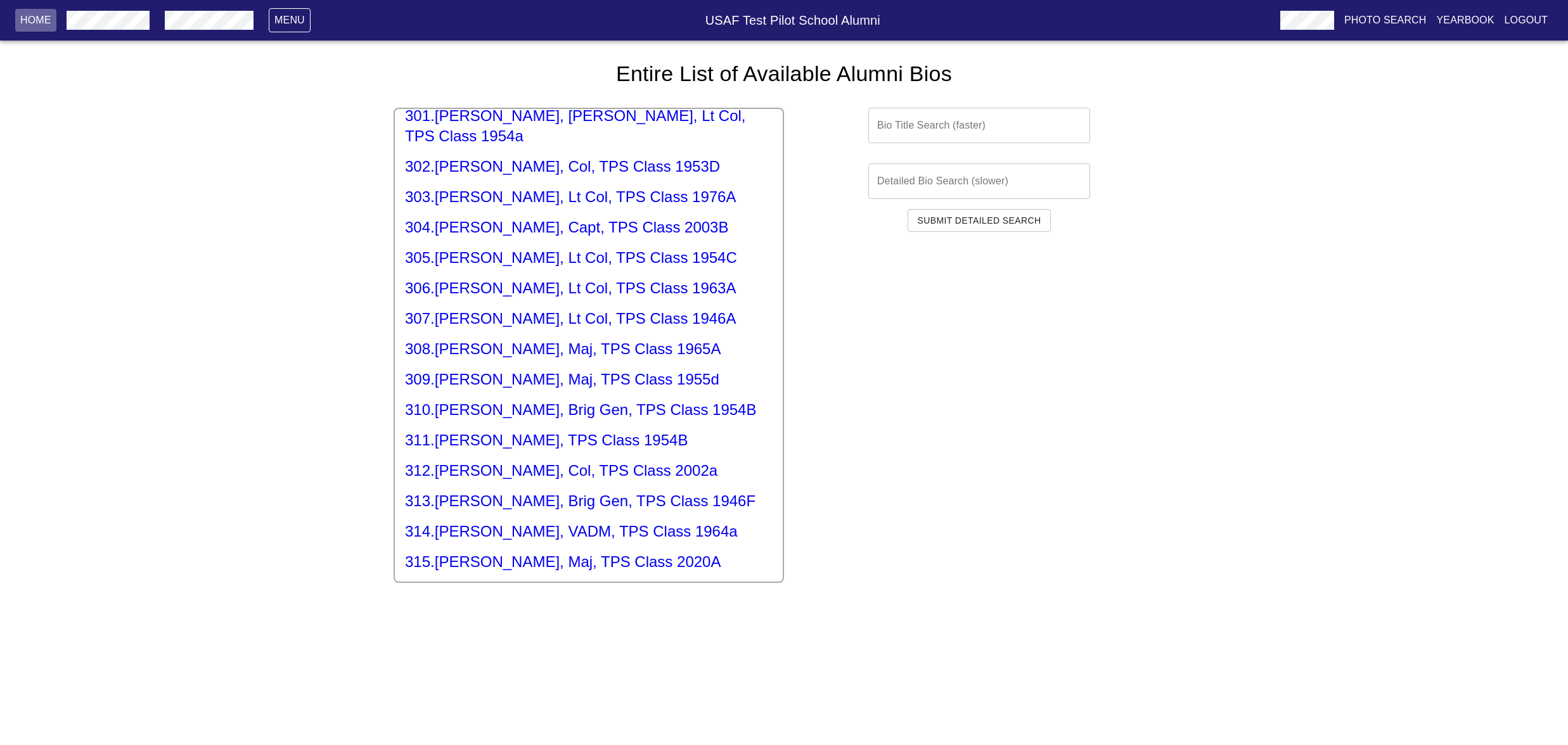
click at [34, 22] on p "Home" at bounding box center [35, 20] width 31 height 15
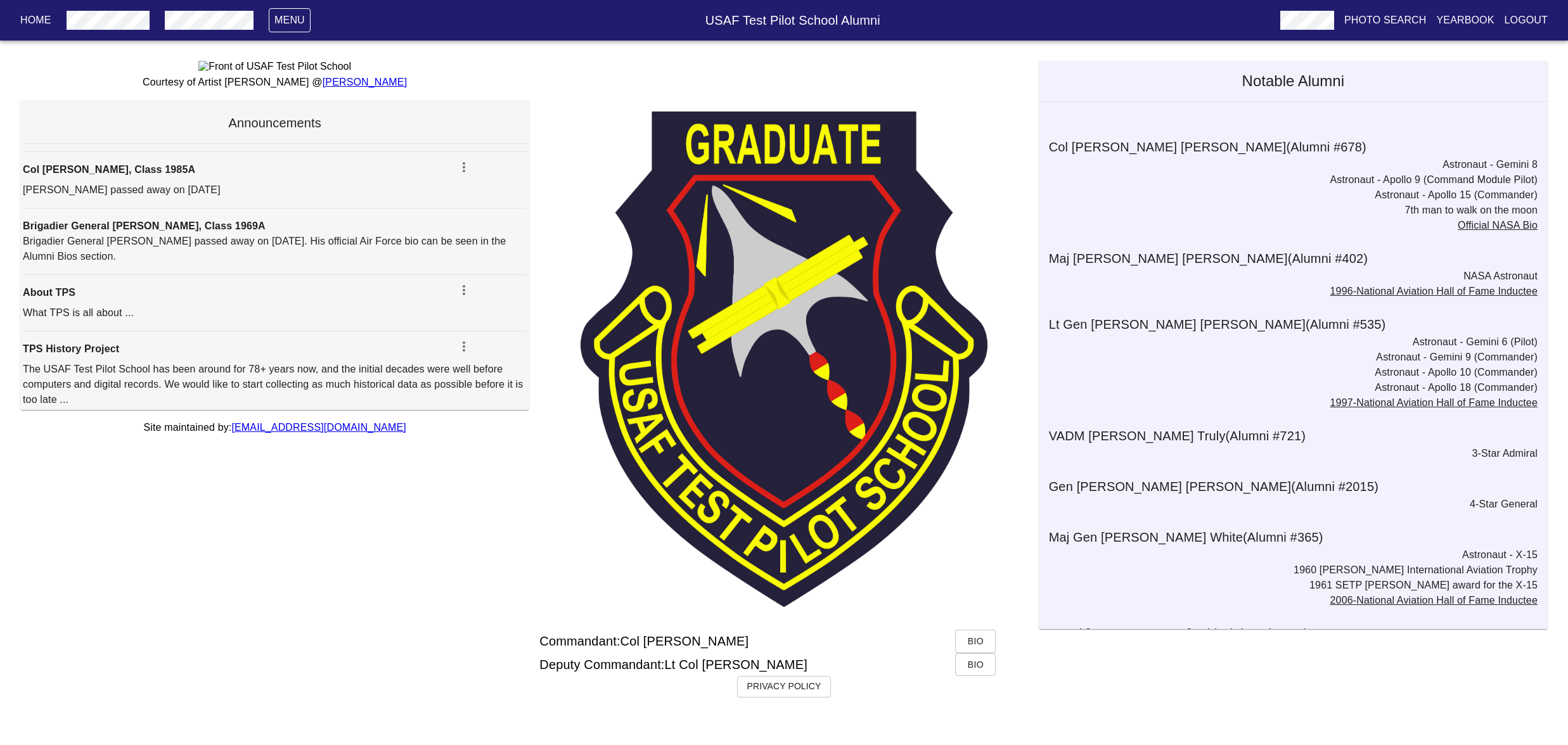
scroll to position [646, 0]
click at [460, 298] on icon "button" at bounding box center [464, 290] width 15 height 15
